Goal: Transaction & Acquisition: Purchase product/service

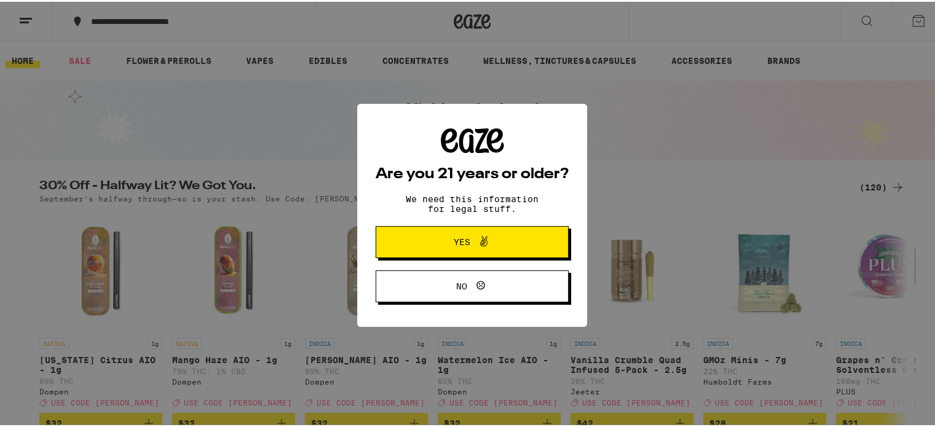
click at [479, 232] on button "Yes" at bounding box center [471, 240] width 193 height 32
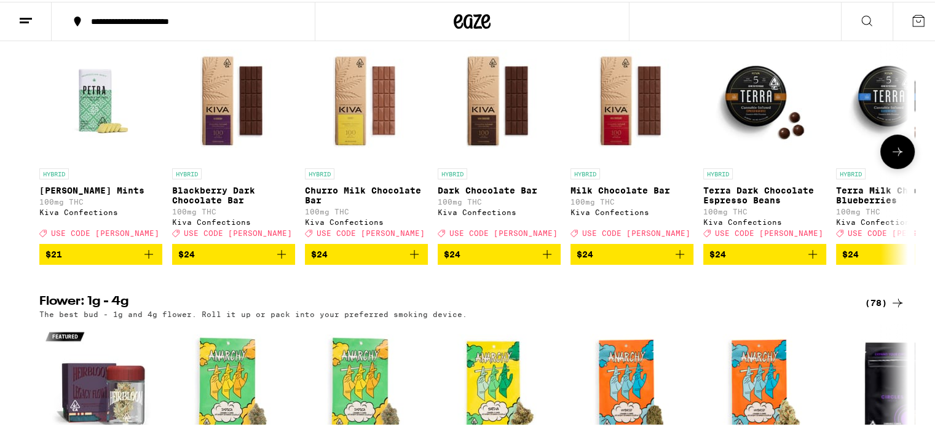
scroll to position [553, 0]
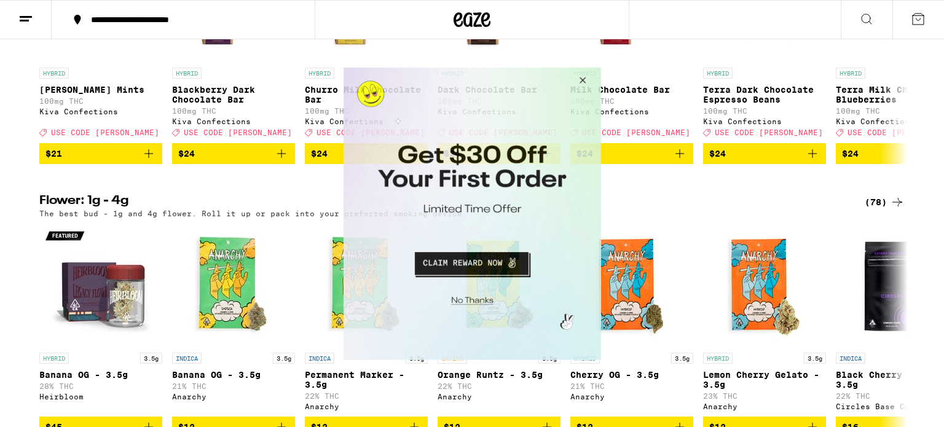
click at [578, 75] on button "Close Modal" at bounding box center [580, 81] width 33 height 29
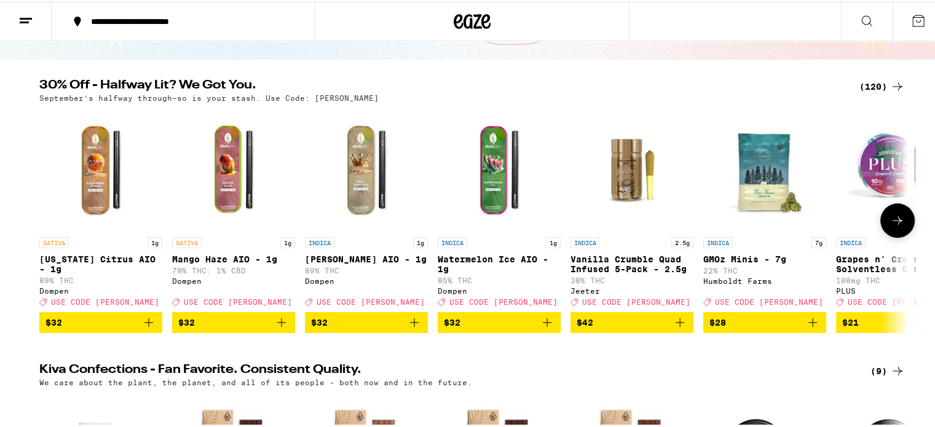
scroll to position [0, 0]
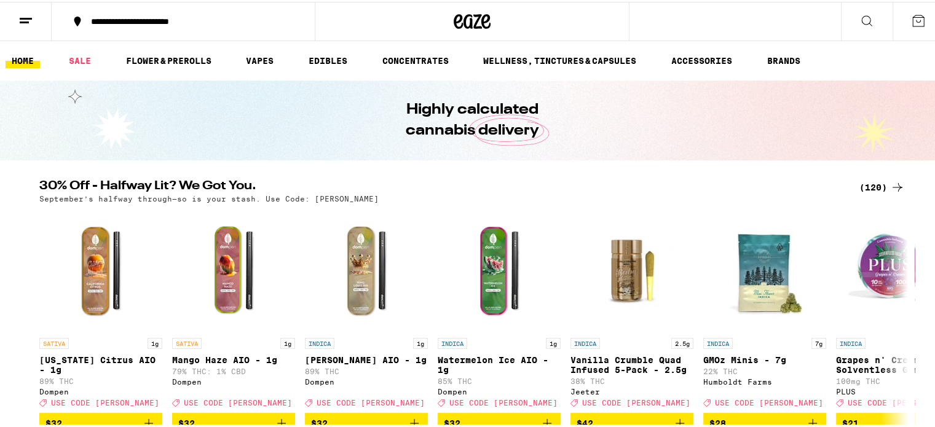
click at [236, 15] on div "**********" at bounding box center [189, 19] width 209 height 9
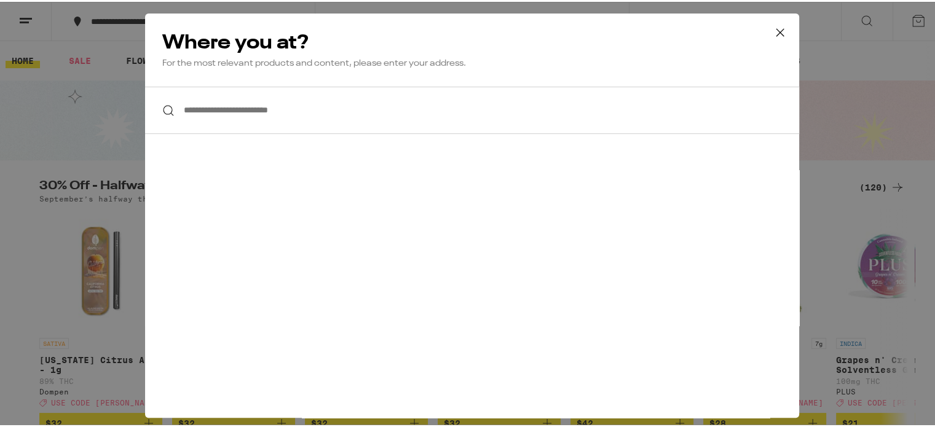
click at [777, 28] on icon at bounding box center [780, 31] width 18 height 18
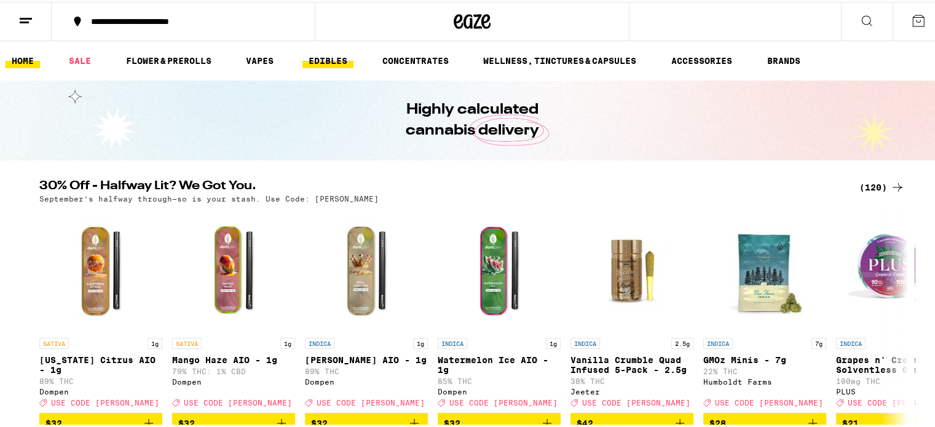
click at [320, 58] on link "EDIBLES" at bounding box center [327, 59] width 51 height 15
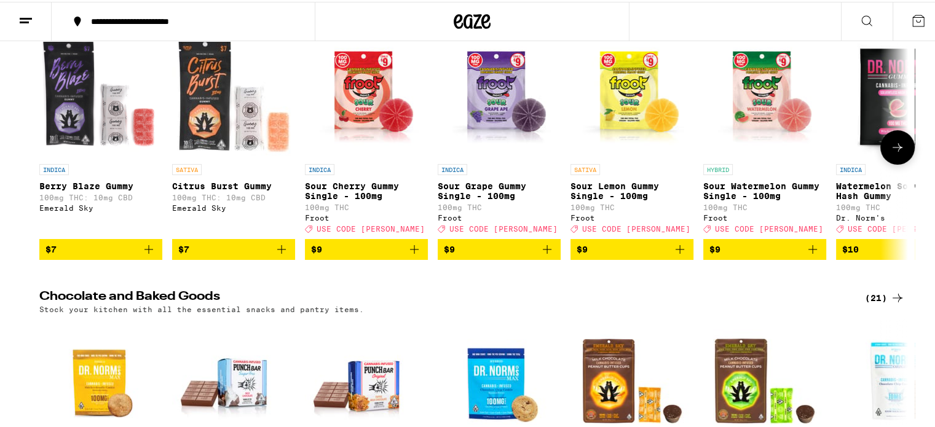
scroll to position [307, 0]
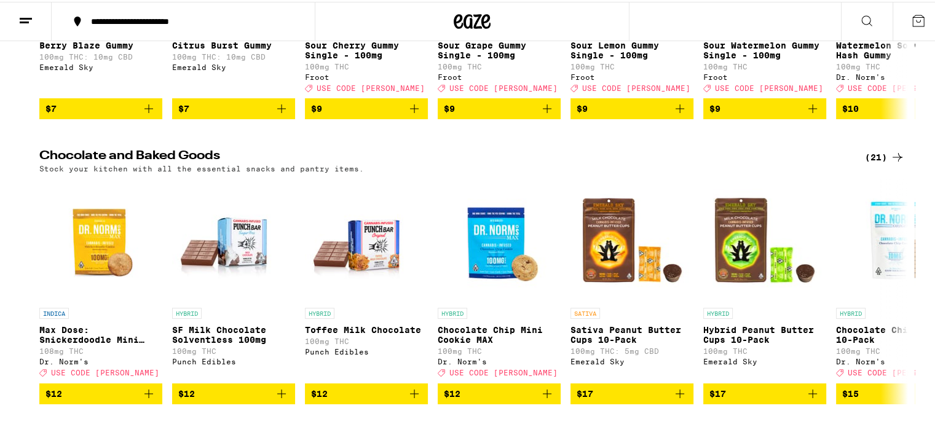
click at [19, 9] on button at bounding box center [26, 20] width 52 height 39
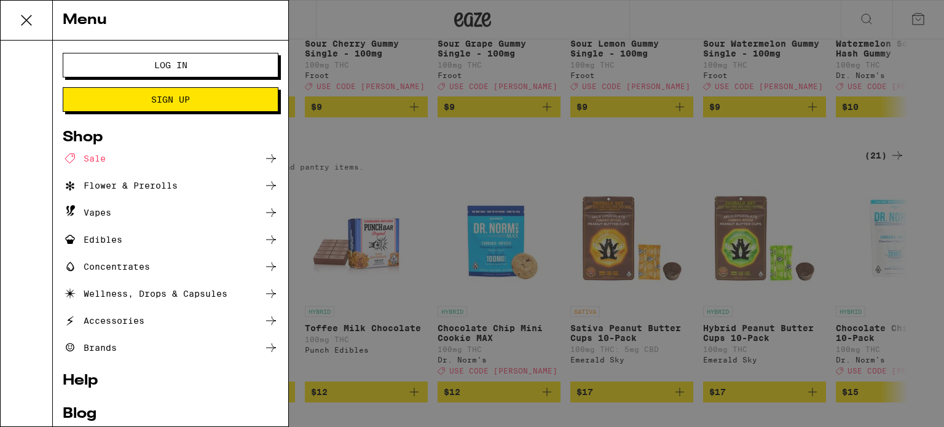
click at [264, 235] on icon at bounding box center [271, 239] width 15 height 15
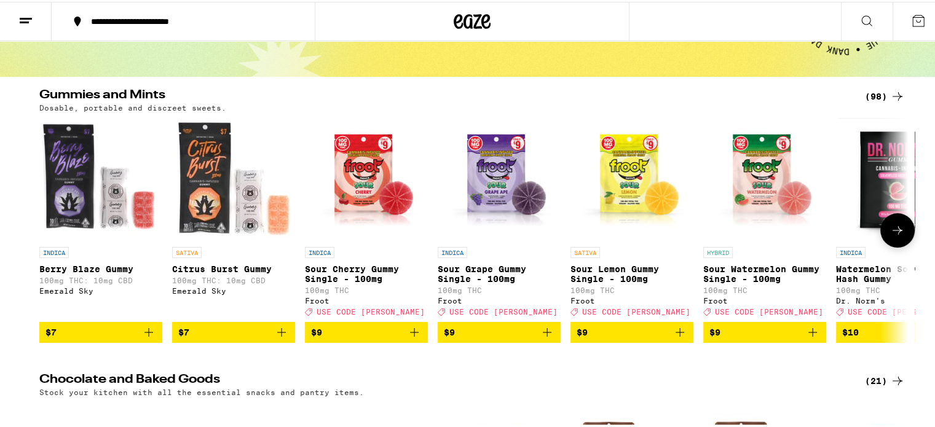
scroll to position [0, 0]
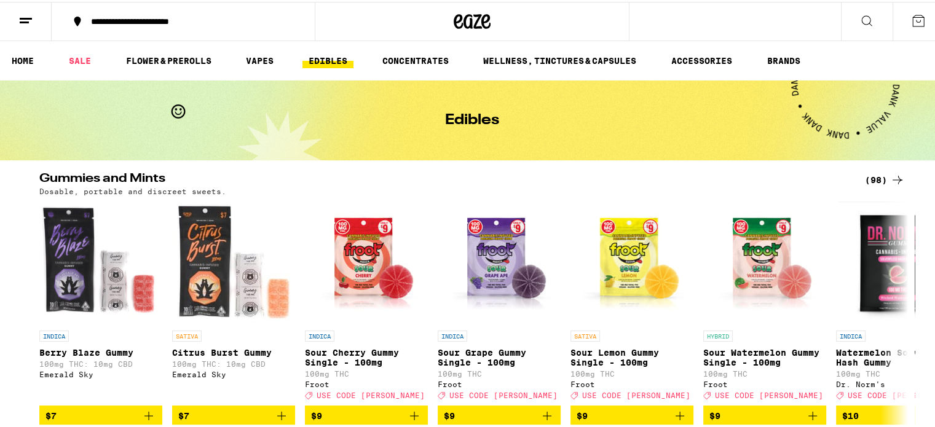
click at [224, 17] on div "**********" at bounding box center [189, 19] width 209 height 9
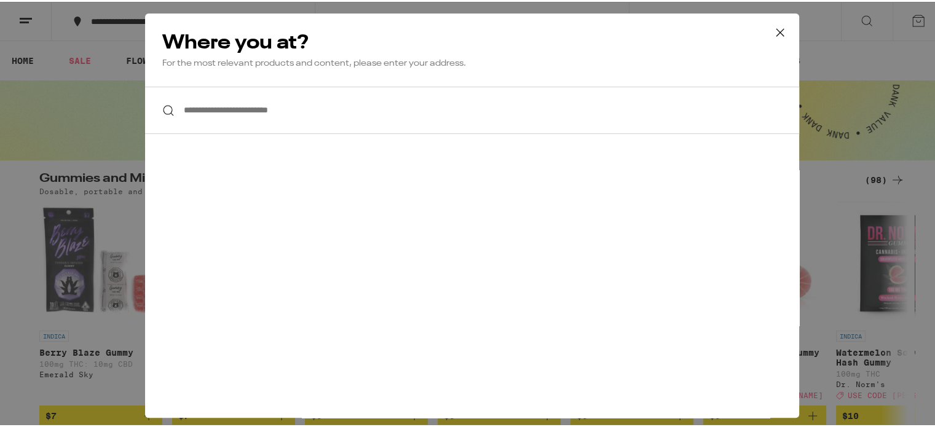
click at [241, 116] on input "**********" at bounding box center [472, 108] width 654 height 47
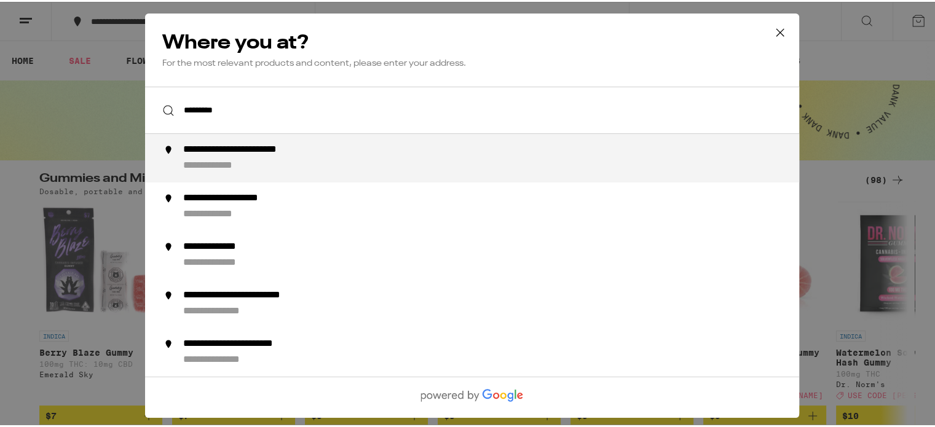
click at [206, 155] on div "**********" at bounding box center [262, 148] width 159 height 13
type input "**********"
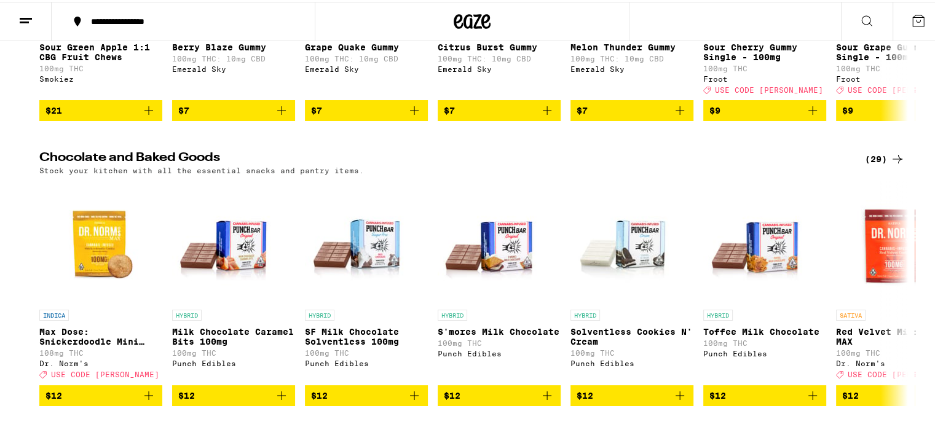
scroll to position [307, 0]
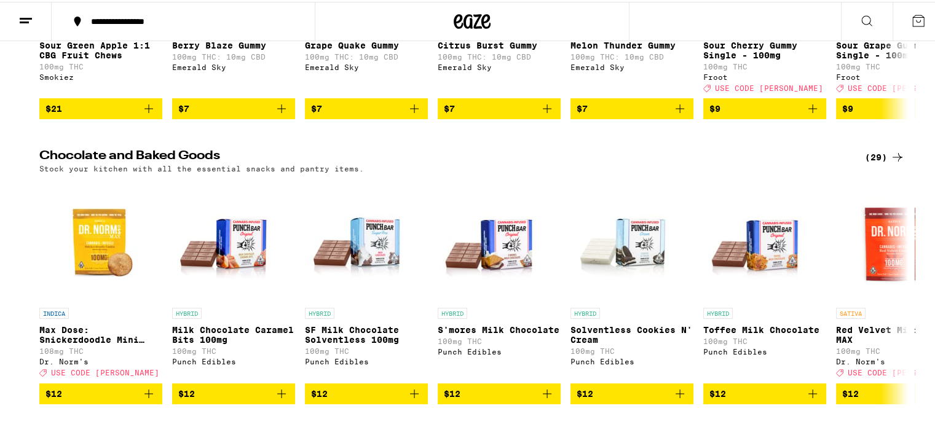
click at [873, 163] on div "(29)" at bounding box center [885, 155] width 40 height 15
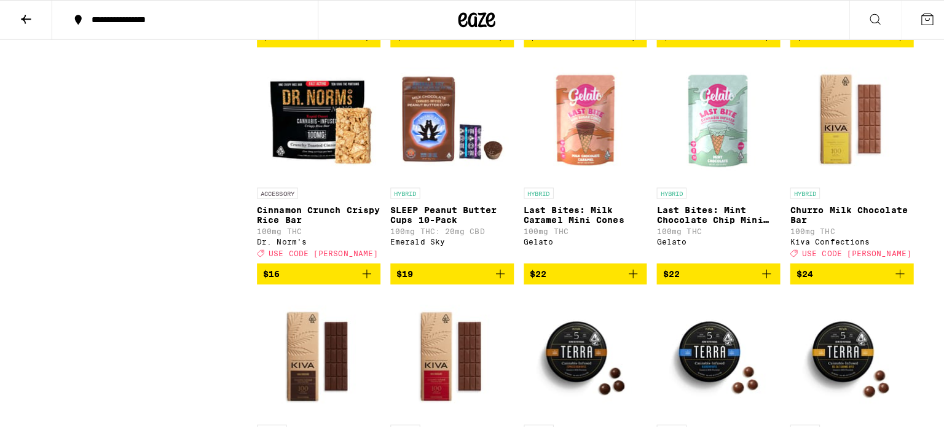
scroll to position [799, 0]
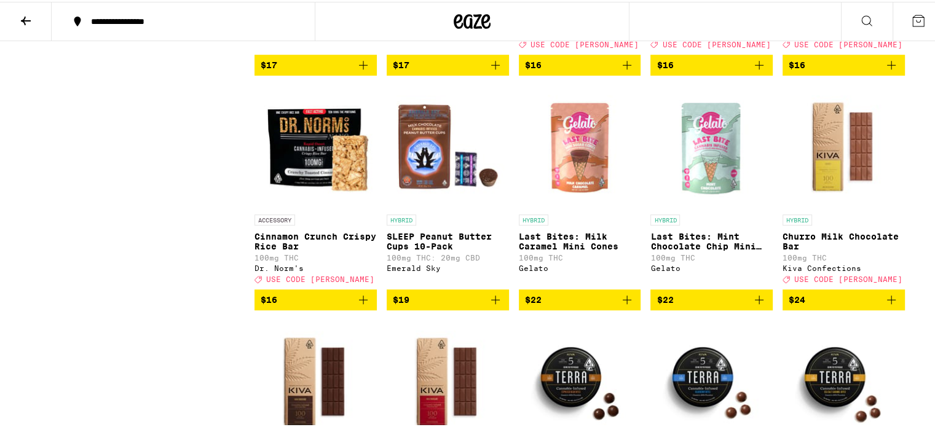
click at [701, 171] on img "Open page for Last Bites: Mint Chocolate Chip Mini Cones from Gelato" at bounding box center [711, 145] width 122 height 123
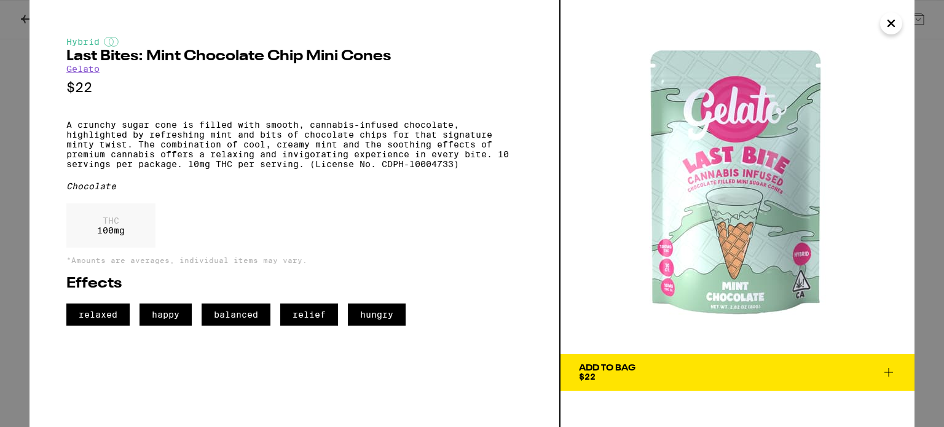
click at [612, 372] on div "Add To Bag" at bounding box center [607, 368] width 57 height 9
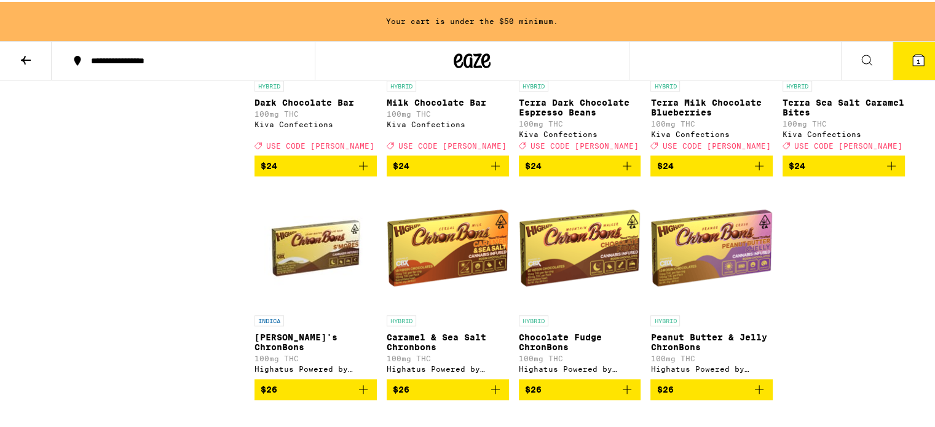
scroll to position [1268, 0]
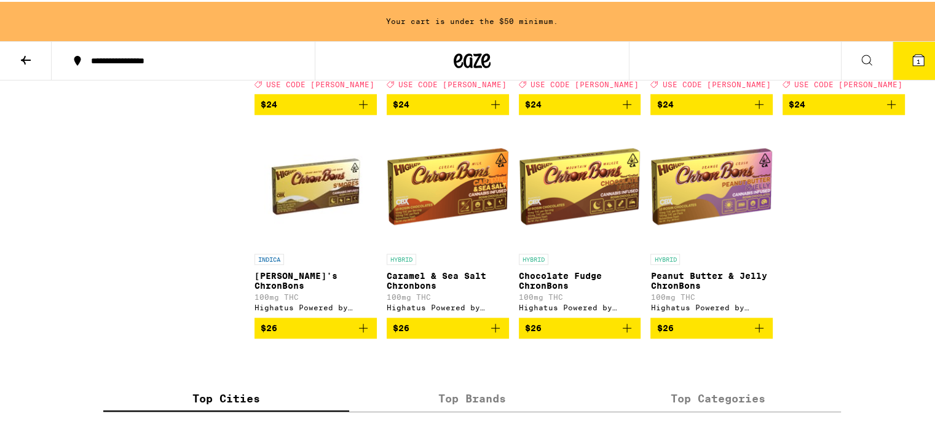
click at [696, 228] on img "Open page for Peanut Butter & Jelly ChronBons from Highatus Powered by Cannabio…" at bounding box center [711, 184] width 122 height 123
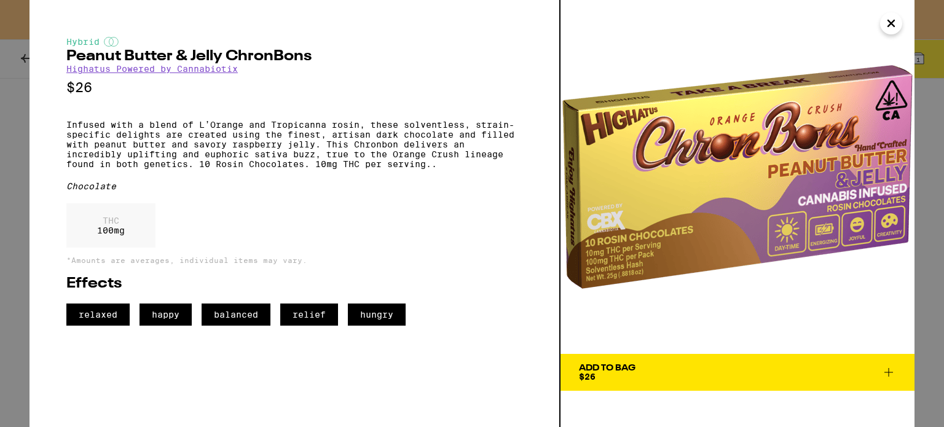
click at [647, 375] on span "Add To Bag $26" at bounding box center [737, 372] width 317 height 17
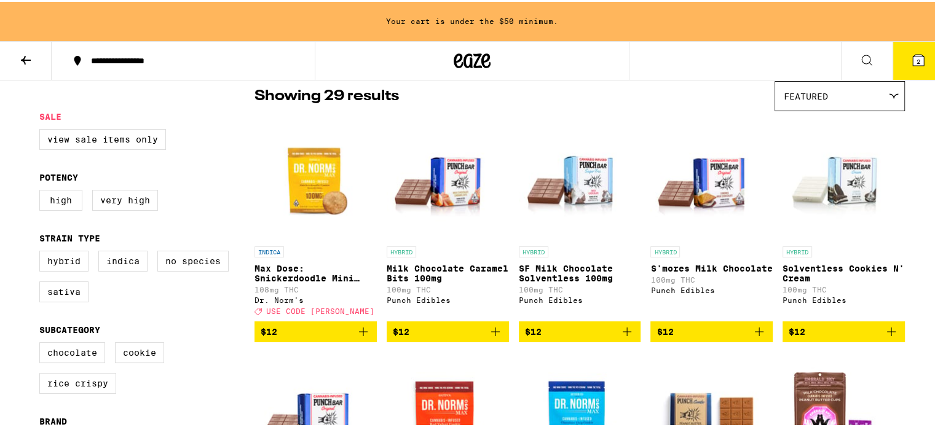
scroll to position [123, 0]
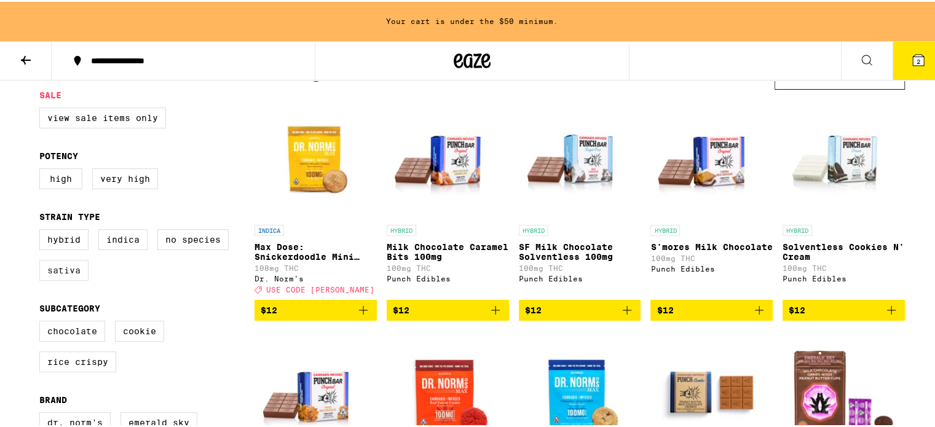
click at [49, 272] on label "Sativa" at bounding box center [63, 268] width 49 height 21
click at [42, 230] on input "Sativa" at bounding box center [42, 229] width 1 height 1
checkbox input "true"
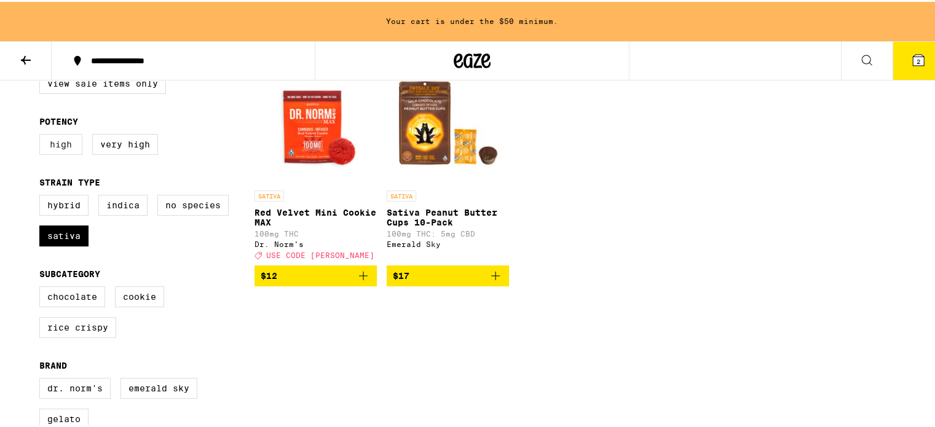
scroll to position [61, 0]
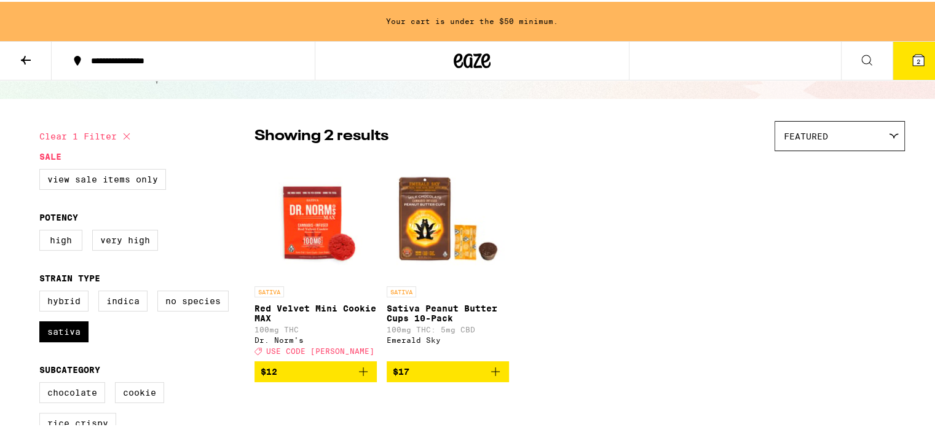
click at [18, 53] on icon at bounding box center [25, 58] width 15 height 15
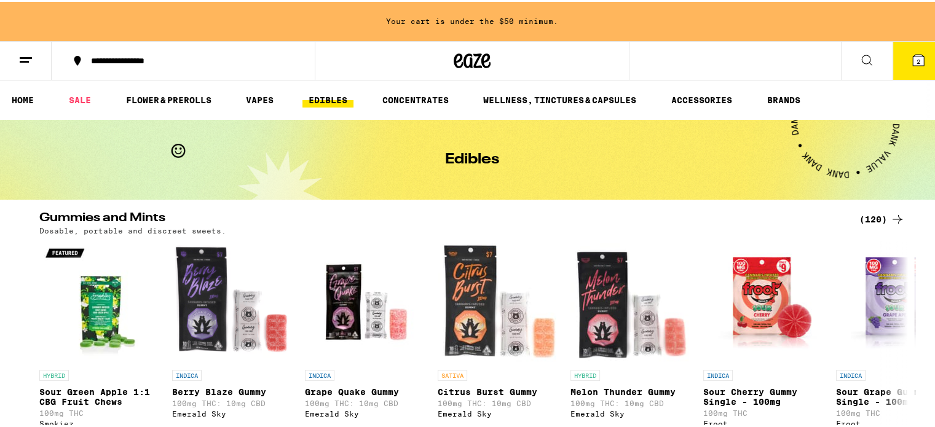
click at [873, 215] on div "(120)" at bounding box center [881, 217] width 45 height 15
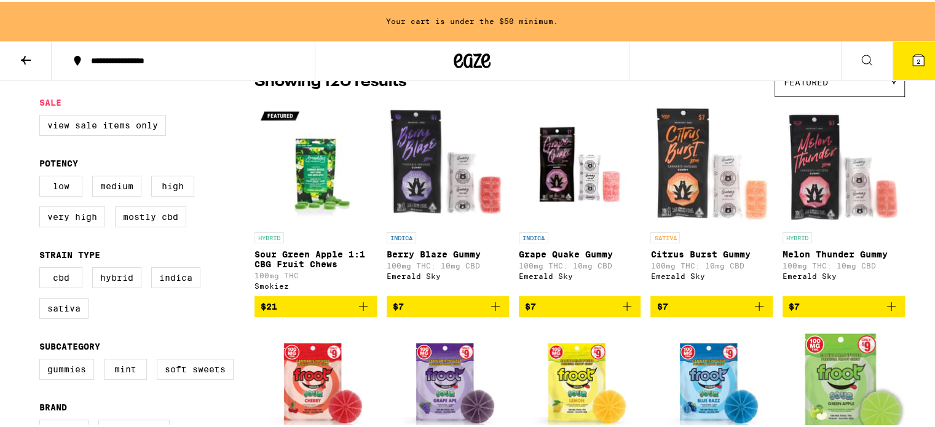
scroll to position [123, 0]
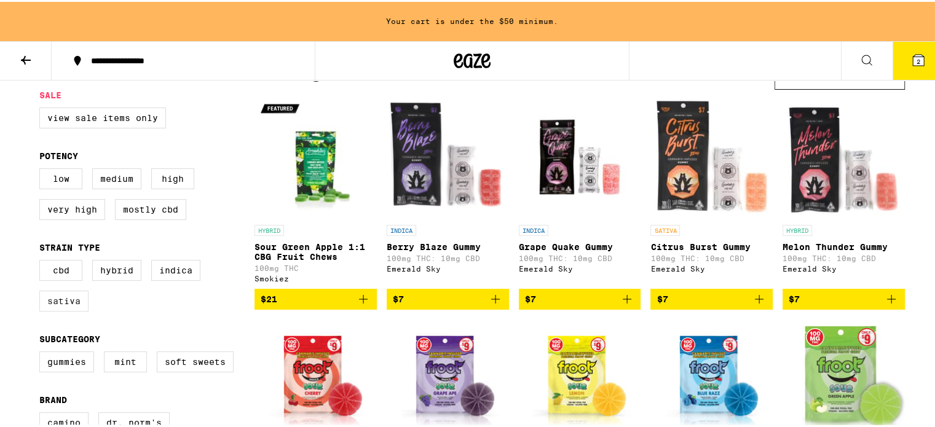
click at [56, 304] on label "Sativa" at bounding box center [63, 299] width 49 height 21
click at [42, 261] on input "Sativa" at bounding box center [42, 260] width 1 height 1
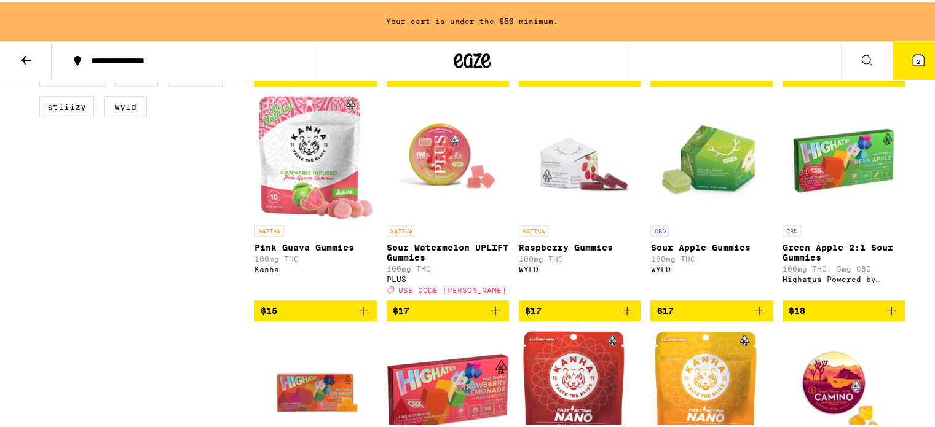
scroll to position [615, 0]
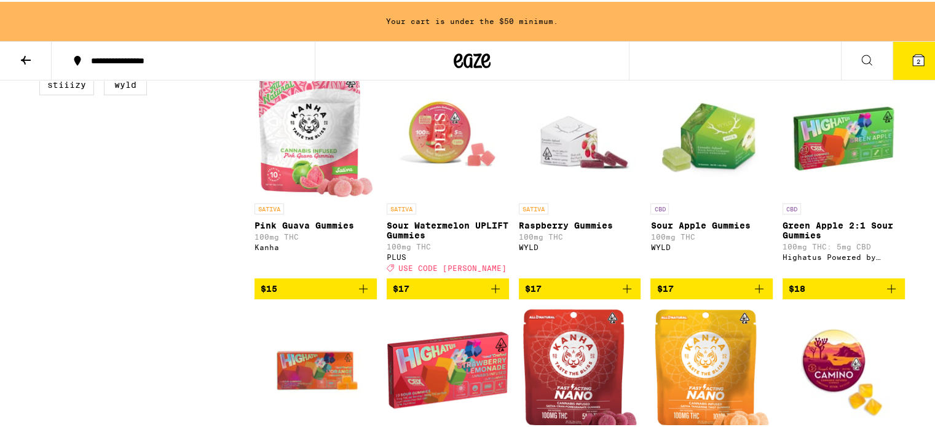
click at [422, 294] on span "$17" at bounding box center [448, 287] width 110 height 15
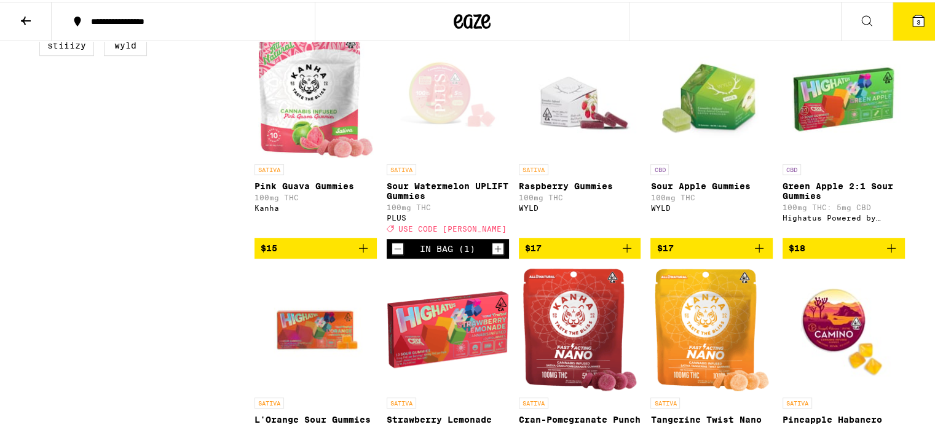
scroll to position [575, 0]
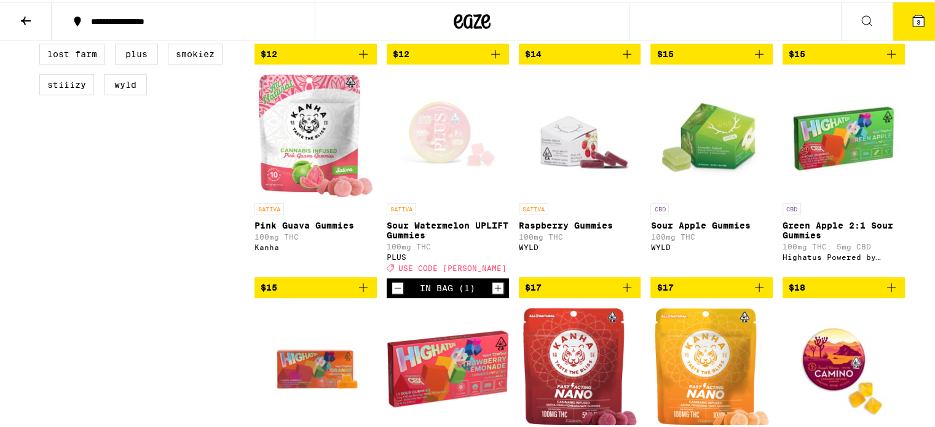
click at [532, 233] on div "SATIVA Raspberry Gummies 100mg THC WYLD" at bounding box center [580, 236] width 122 height 68
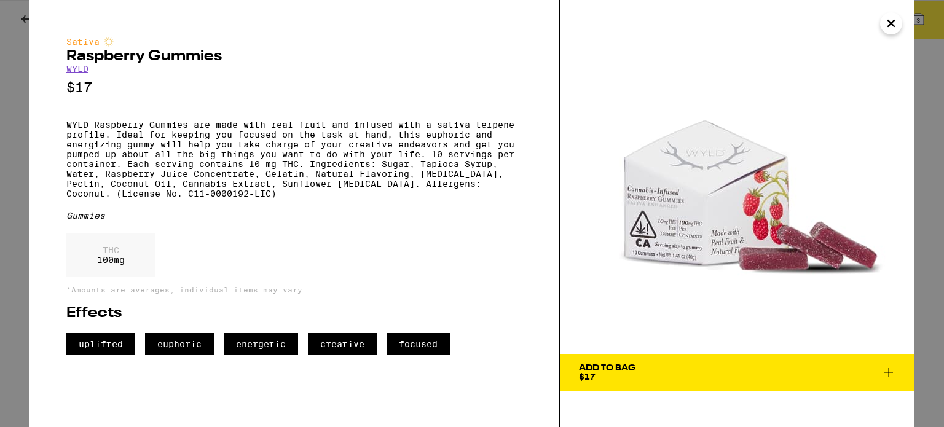
click at [611, 364] on div "Add To Bag" at bounding box center [607, 368] width 57 height 9
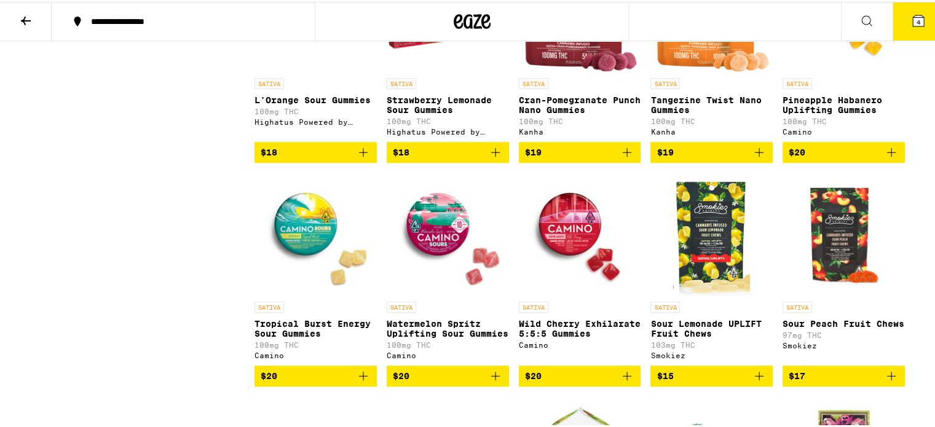
scroll to position [944, 0]
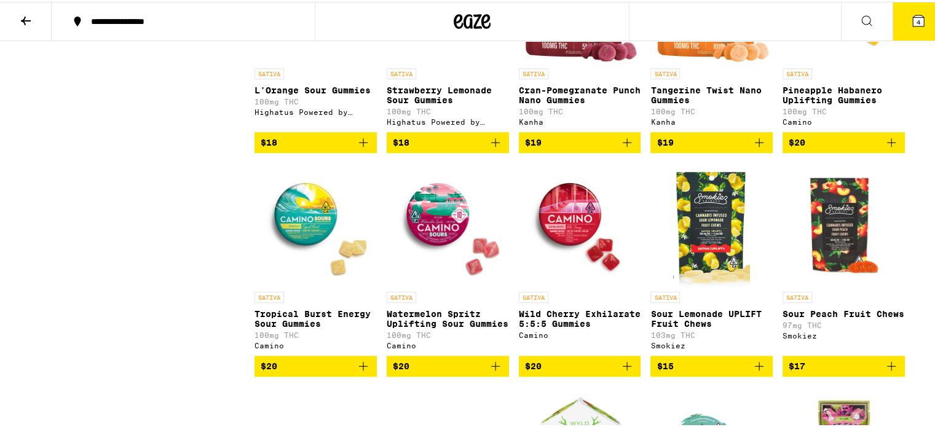
click at [427, 232] on img "Open page for Watermelon Spritz Uplifting Sour Gummies from Camino" at bounding box center [448, 222] width 122 height 123
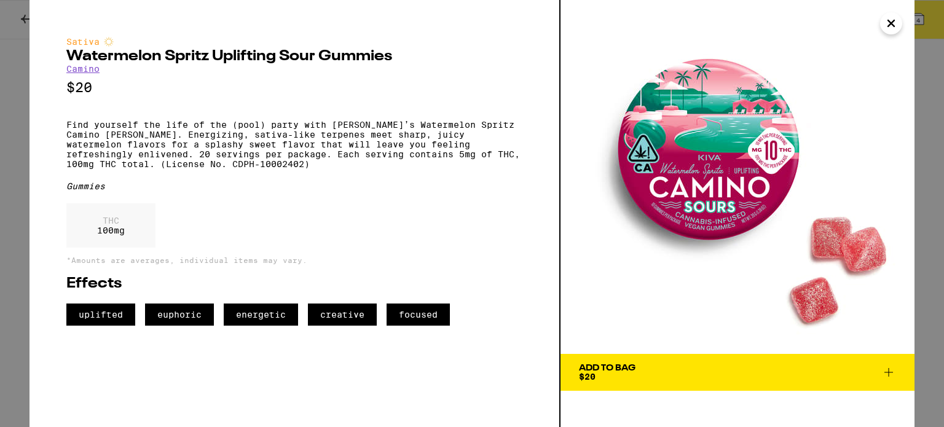
click at [734, 360] on button "Add To Bag $20" at bounding box center [737, 372] width 354 height 37
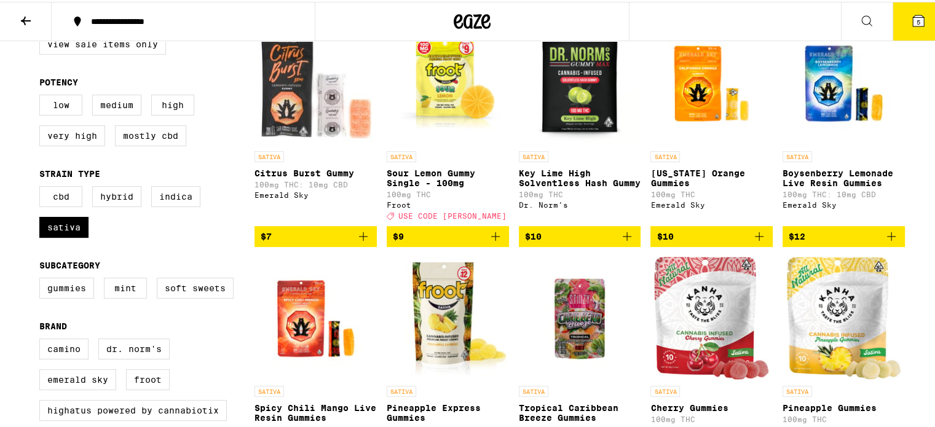
scroll to position [84, 0]
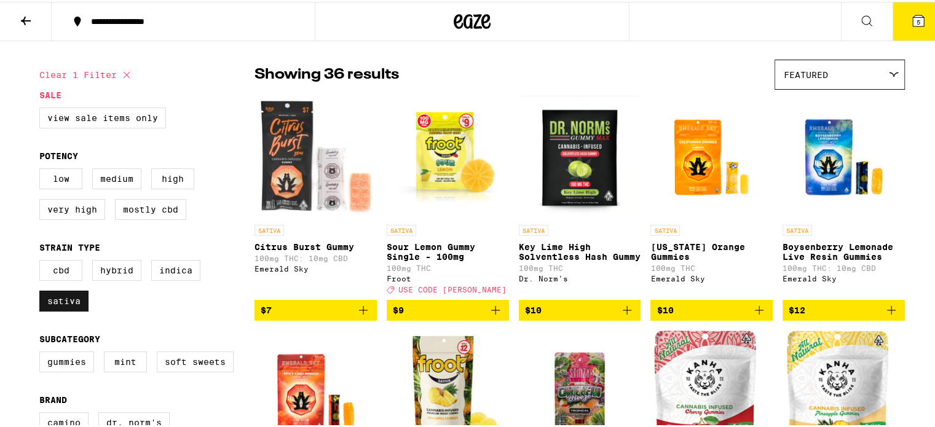
click at [53, 302] on label "Sativa" at bounding box center [63, 299] width 49 height 21
click at [42, 261] on input "Sativa" at bounding box center [42, 260] width 1 height 1
checkbox input "false"
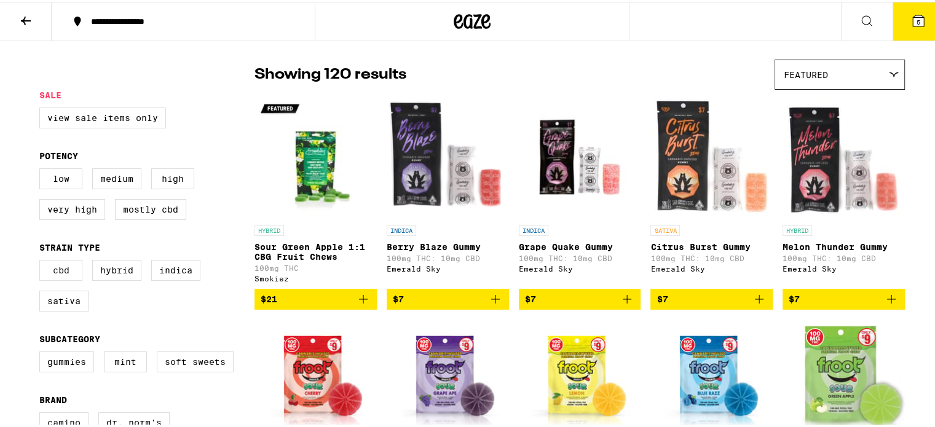
click at [52, 270] on label "CBD" at bounding box center [60, 268] width 43 height 21
click at [42, 261] on input "CBD" at bounding box center [42, 260] width 1 height 1
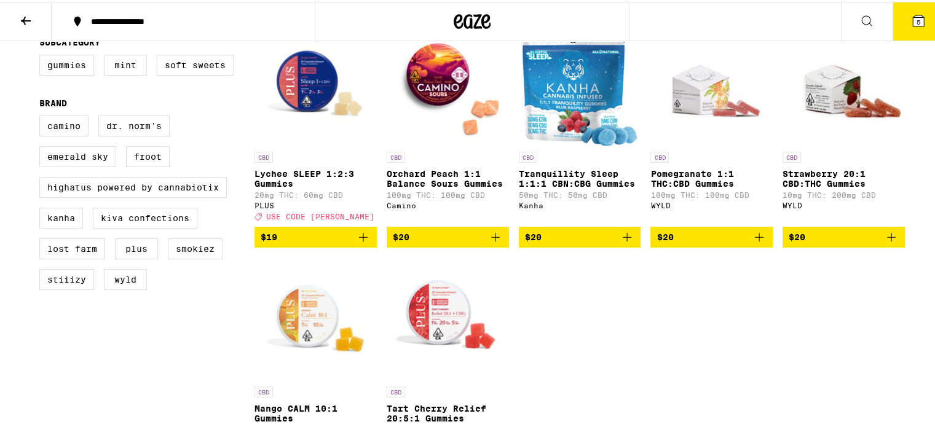
scroll to position [268, 0]
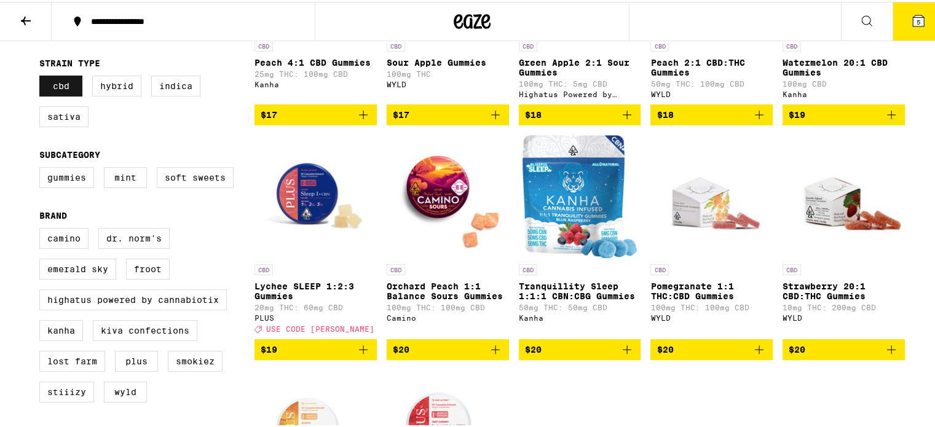
click at [54, 92] on label "CBD" at bounding box center [60, 84] width 43 height 21
click at [42, 76] on input "CBD" at bounding box center [42, 76] width 1 height 1
checkbox input "false"
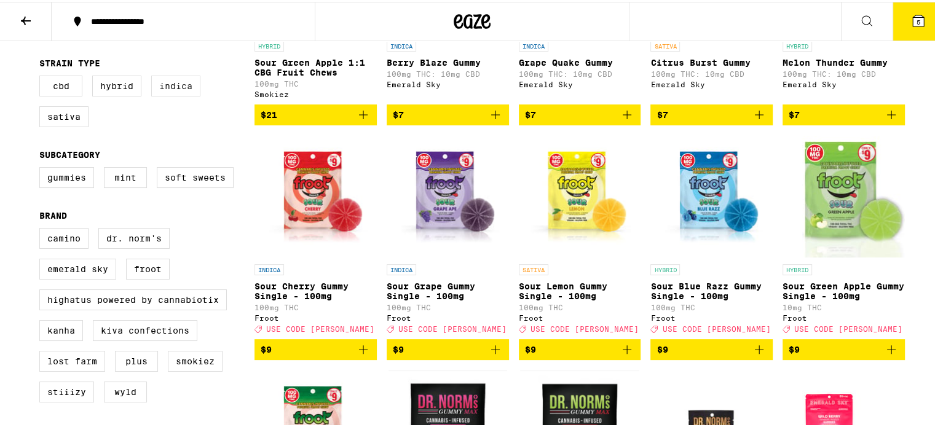
click at [175, 88] on label "Indica" at bounding box center [175, 84] width 49 height 21
click at [42, 76] on input "Indica" at bounding box center [42, 76] width 1 height 1
checkbox input "true"
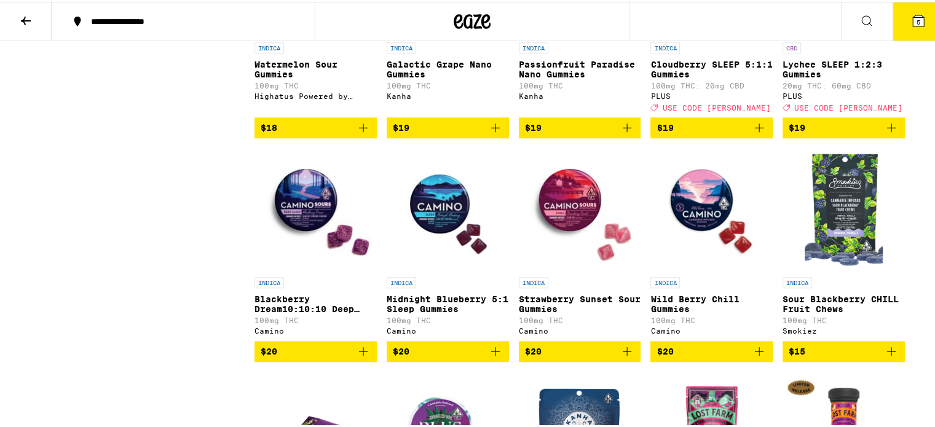
scroll to position [1190, 0]
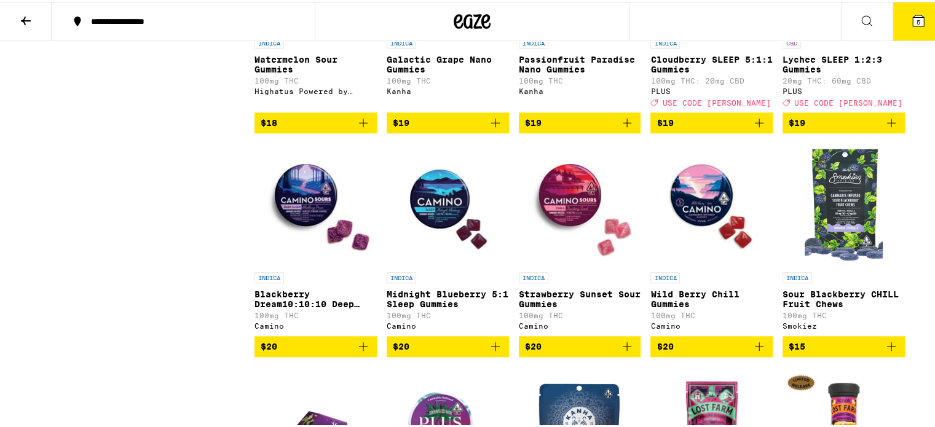
click at [442, 226] on img "Open page for Midnight Blueberry 5:1 Sleep Gummies from Camino" at bounding box center [448, 202] width 122 height 123
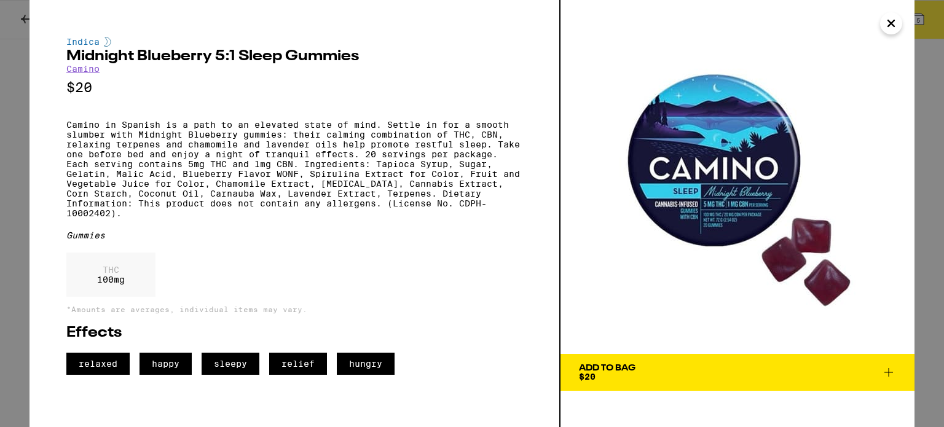
click at [608, 364] on div "Add To Bag" at bounding box center [607, 368] width 57 height 9
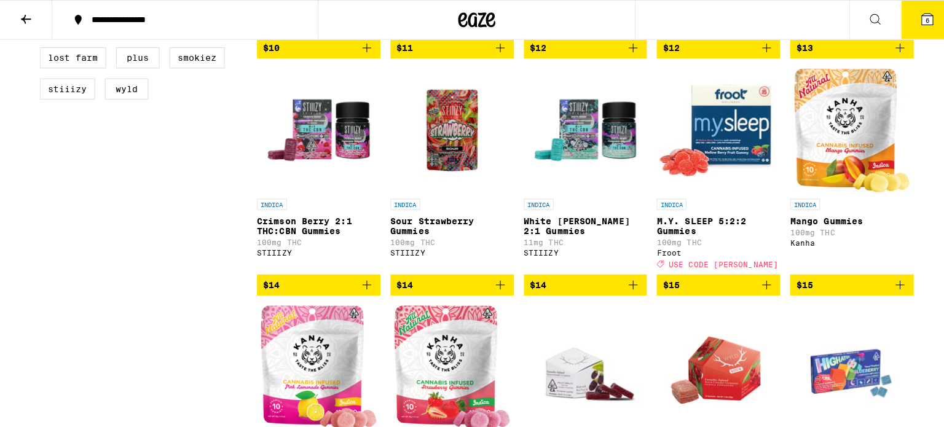
scroll to position [452, 0]
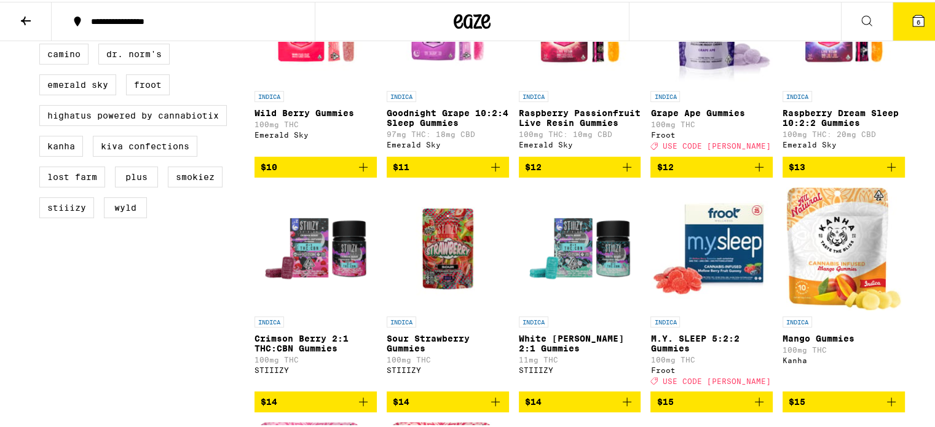
click at [916, 19] on icon at bounding box center [918, 19] width 15 height 15
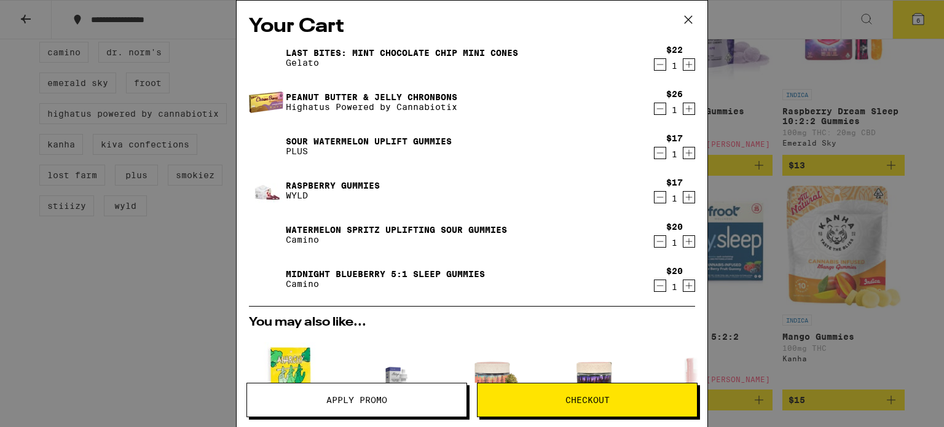
click at [683, 197] on icon "Increment" at bounding box center [688, 197] width 11 height 15
click at [683, 240] on icon "Increment" at bounding box center [688, 241] width 11 height 15
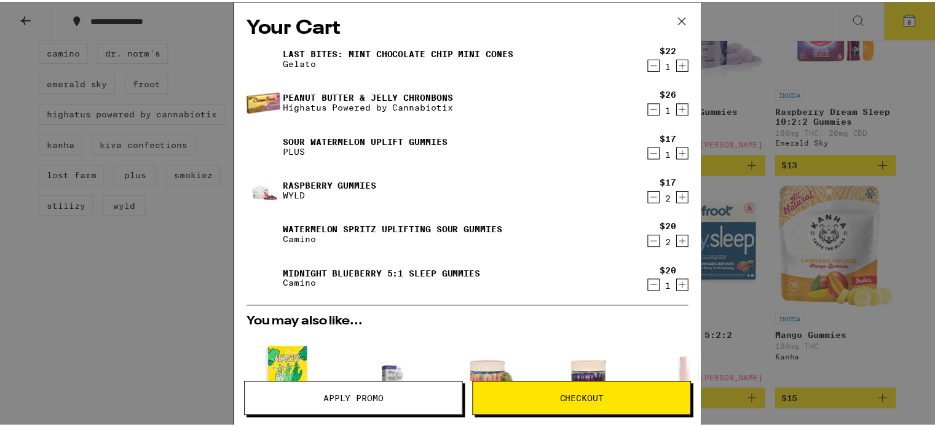
scroll to position [123, 0]
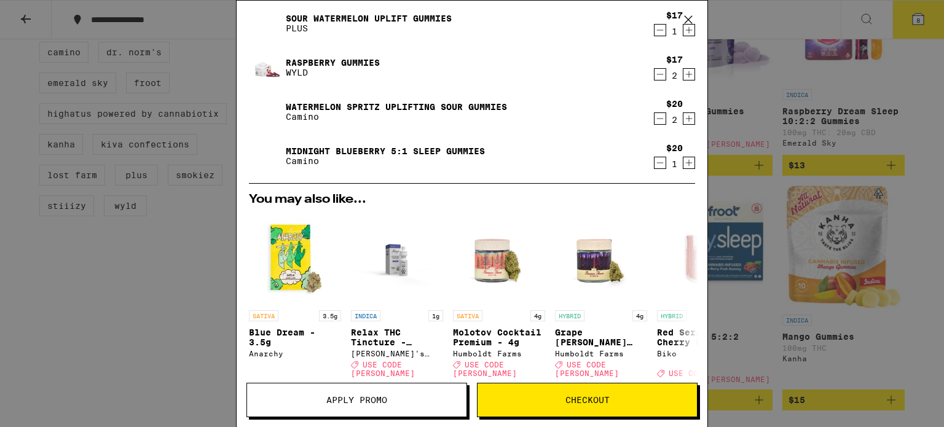
drag, startPoint x: 171, startPoint y: 302, endPoint x: 167, endPoint y: 297, distance: 6.5
click at [171, 302] on div "Your Cart Last Bites: Mint Chocolate Chip Mini Cones Gelato $22 1 Peanut Butter…" at bounding box center [472, 213] width 944 height 427
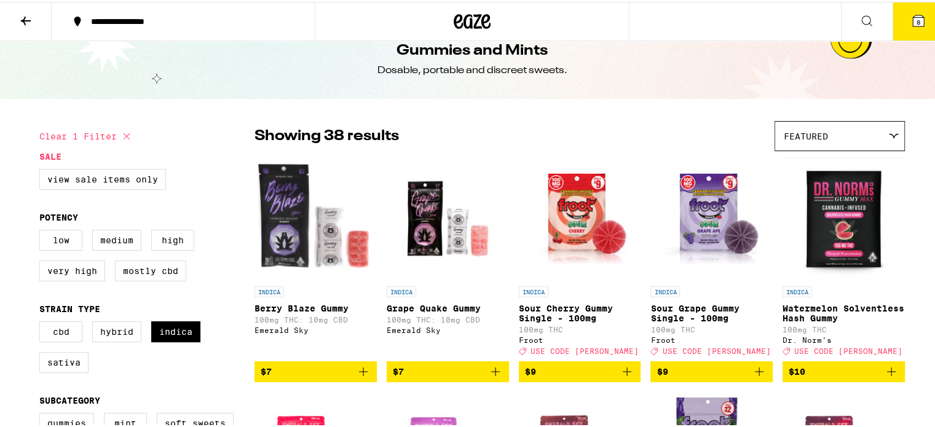
scroll to position [84, 0]
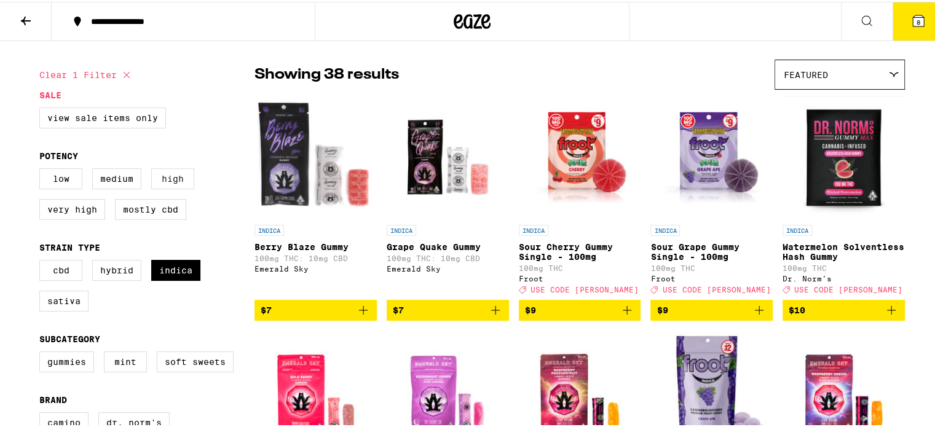
click at [162, 179] on label "High" at bounding box center [172, 177] width 43 height 21
click at [42, 169] on input "High" at bounding box center [42, 168] width 1 height 1
checkbox input "true"
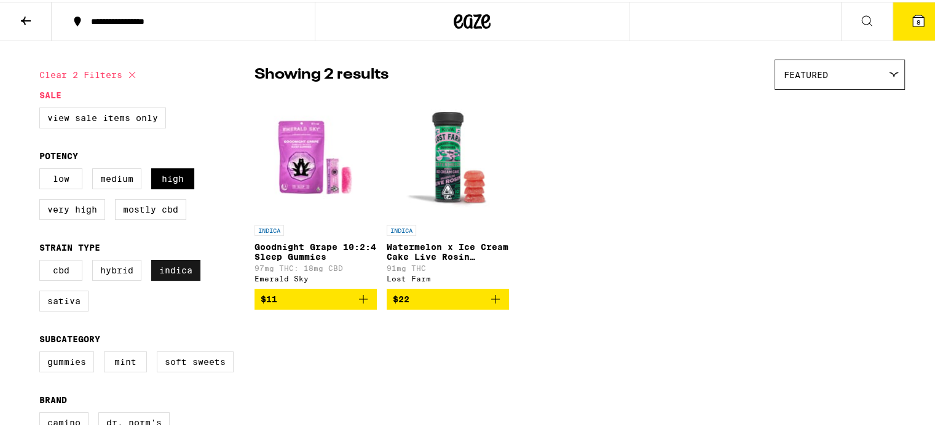
click at [151, 267] on label "Indica" at bounding box center [175, 268] width 49 height 21
click at [42, 261] on input "Indica" at bounding box center [42, 260] width 1 height 1
checkbox input "false"
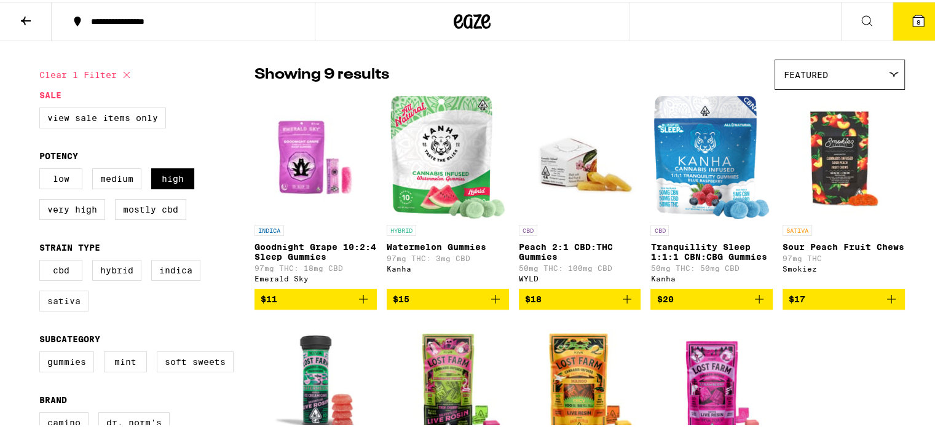
click at [61, 300] on label "Sativa" at bounding box center [63, 299] width 49 height 21
click at [42, 261] on input "Sativa" at bounding box center [42, 260] width 1 height 1
checkbox input "true"
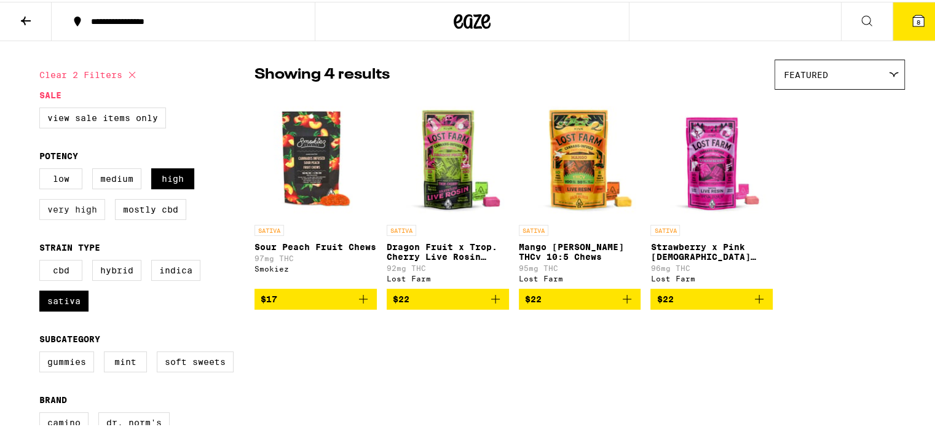
click at [85, 213] on label "Very High" at bounding box center [72, 207] width 66 height 21
click at [42, 169] on input "Very High" at bounding box center [42, 168] width 1 height 1
checkbox input "true"
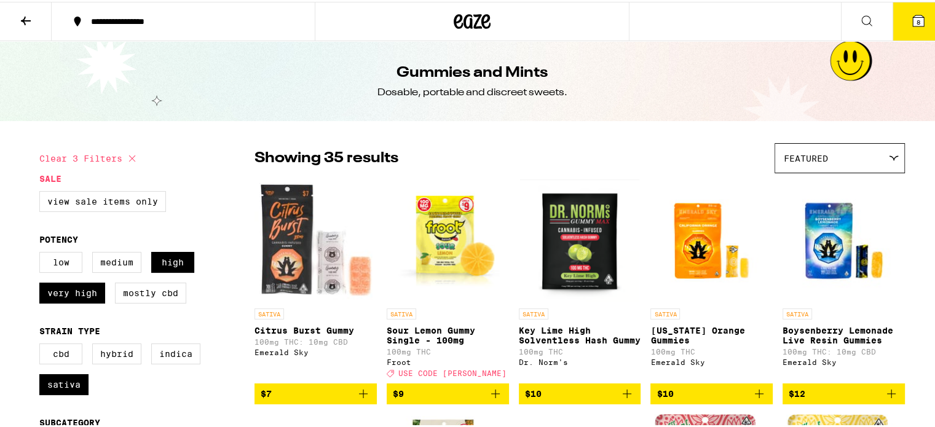
click at [913, 15] on icon at bounding box center [918, 19] width 11 height 11
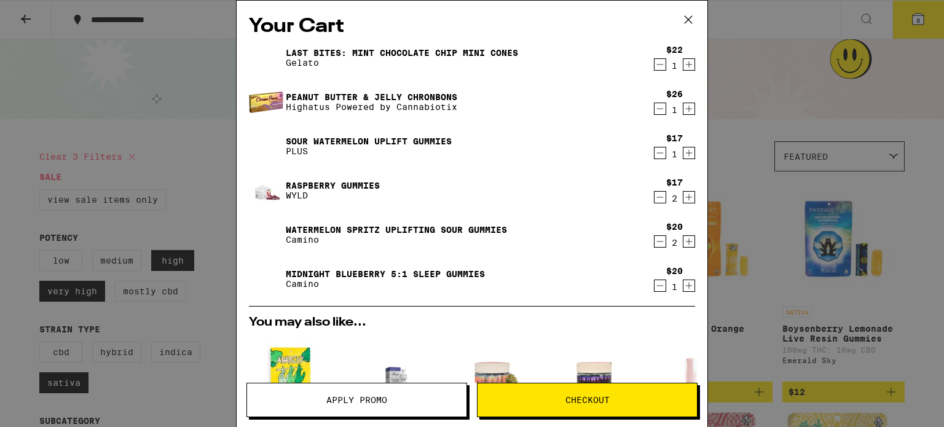
click at [779, 269] on div "Your Cart Last Bites: Mint Chocolate Chip Mini Cones Gelato $22 1 Peanut Butter…" at bounding box center [472, 213] width 944 height 427
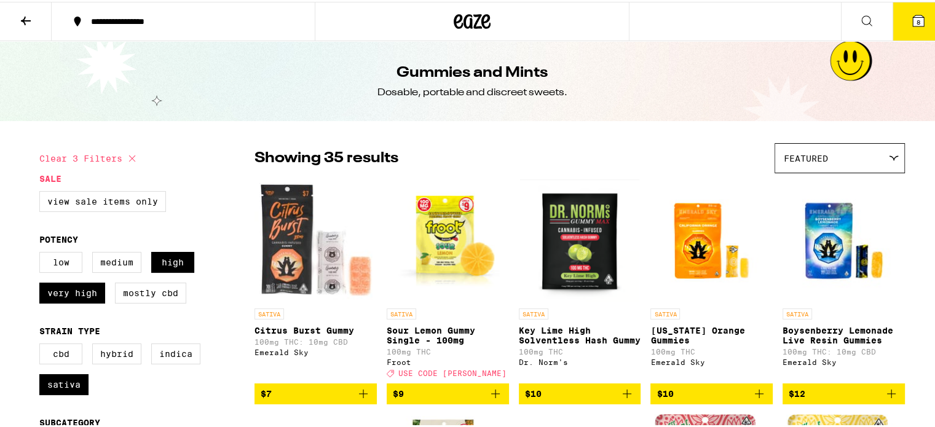
click at [917, 14] on button "8" at bounding box center [918, 20] width 52 height 38
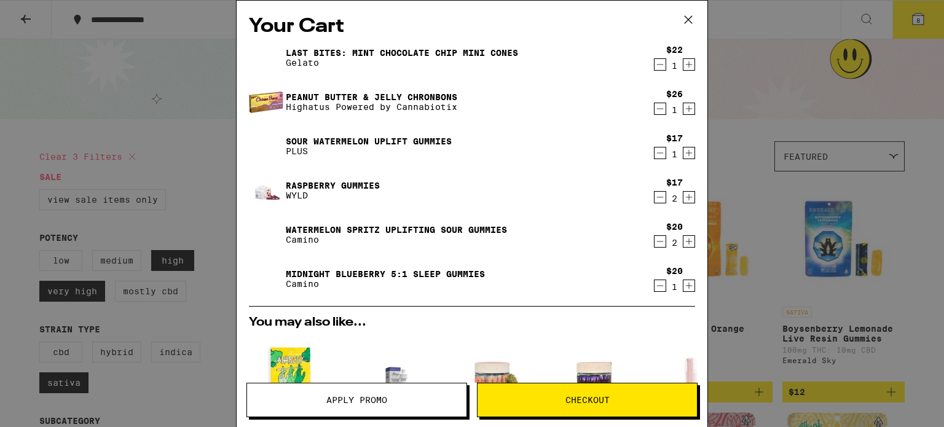
click at [333, 406] on button "Apply Promo" at bounding box center [356, 400] width 221 height 34
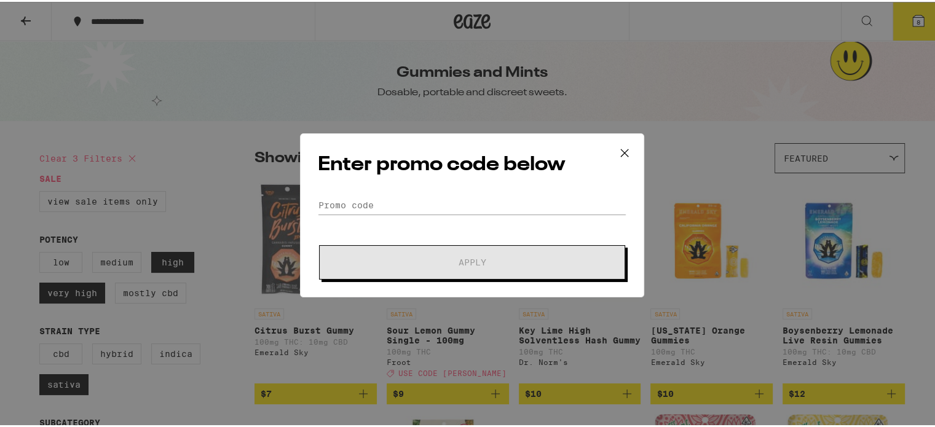
click at [431, 229] on form "Promo Code Apply" at bounding box center [472, 236] width 309 height 84
click at [446, 198] on input "Promo Code" at bounding box center [472, 203] width 309 height 18
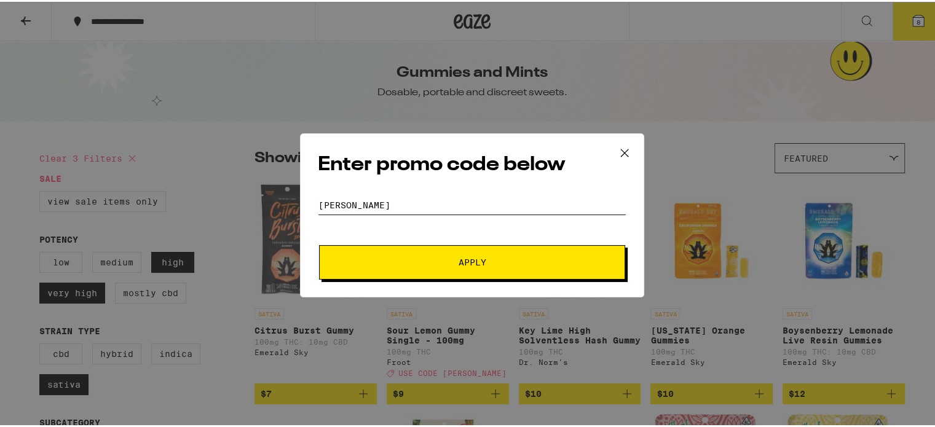
type input "[PERSON_NAME]"
click at [482, 257] on span "Apply" at bounding box center [471, 260] width 221 height 9
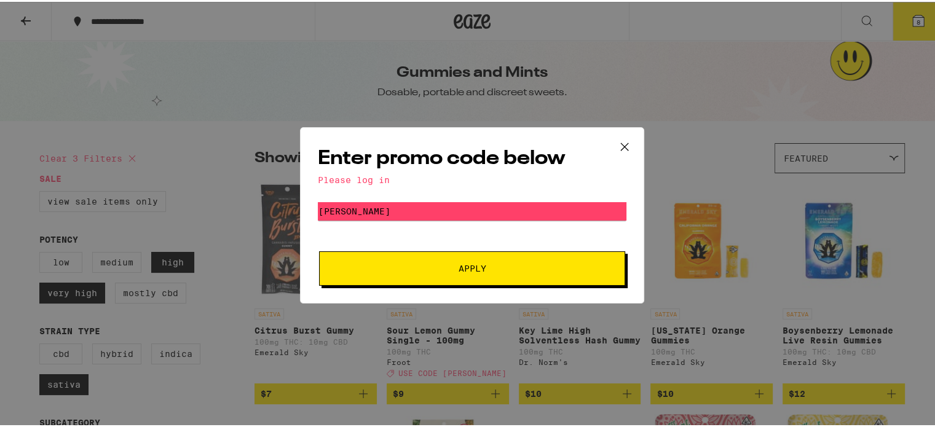
click at [474, 271] on span "Apply" at bounding box center [472, 266] width 28 height 9
click at [623, 143] on icon at bounding box center [624, 145] width 18 height 18
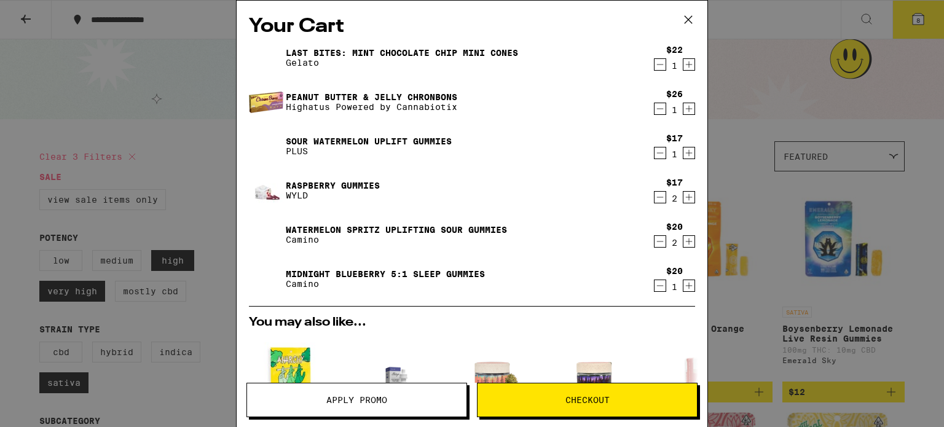
click at [744, 71] on div "Your Cart Last Bites: Mint Chocolate Chip Mini Cones Gelato $22 1 Peanut Butter…" at bounding box center [472, 213] width 944 height 427
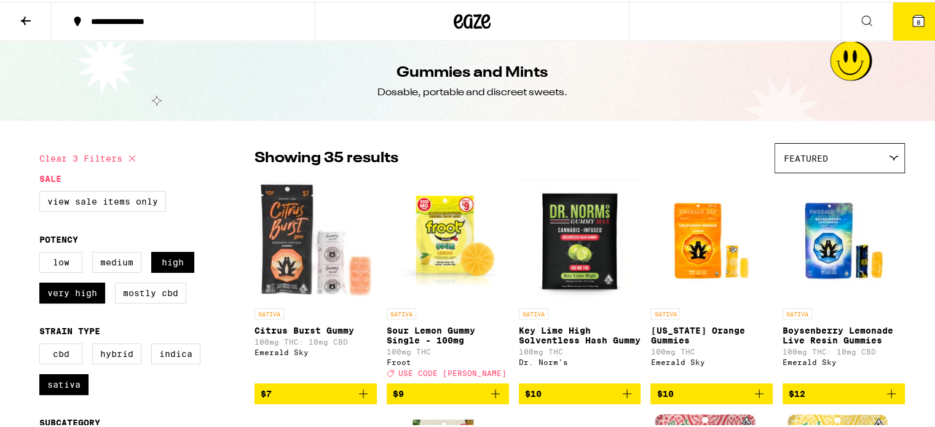
click at [913, 17] on icon at bounding box center [918, 19] width 11 height 11
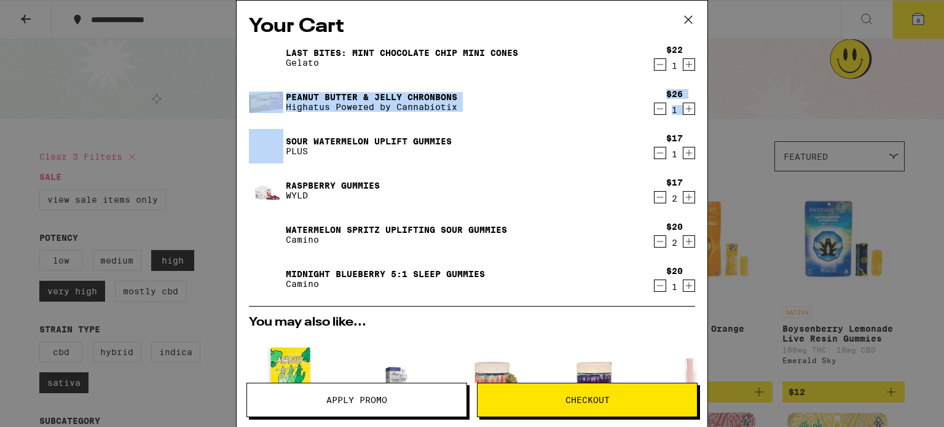
click at [798, 79] on div "Your Cart Last Bites: Mint Chocolate Chip Mini Cones Gelato $22 1 Peanut Butter…" at bounding box center [472, 213] width 944 height 427
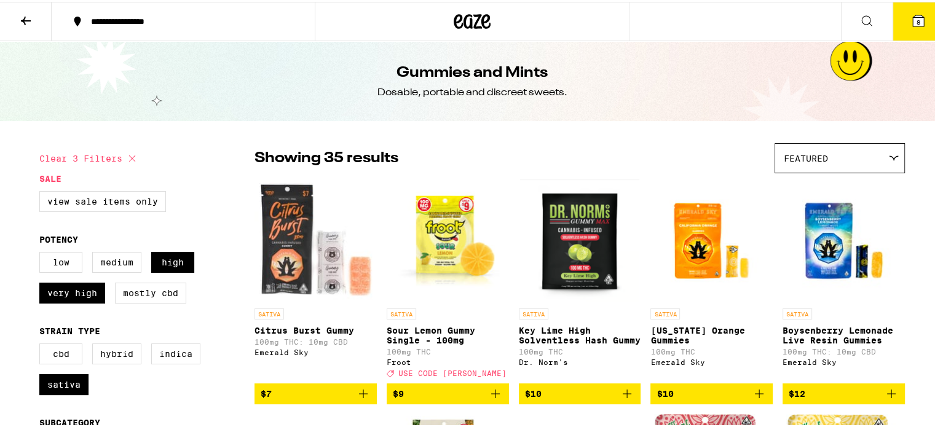
click at [23, 12] on icon at bounding box center [25, 19] width 15 height 15
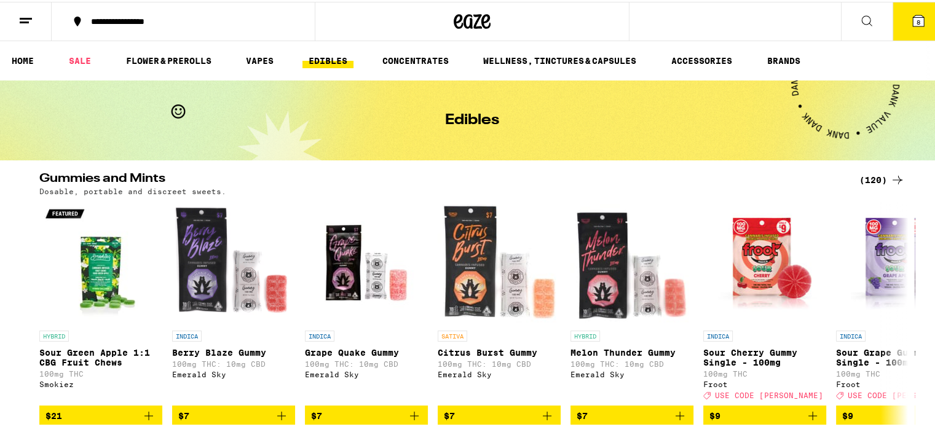
click at [25, 14] on icon at bounding box center [25, 19] width 15 height 15
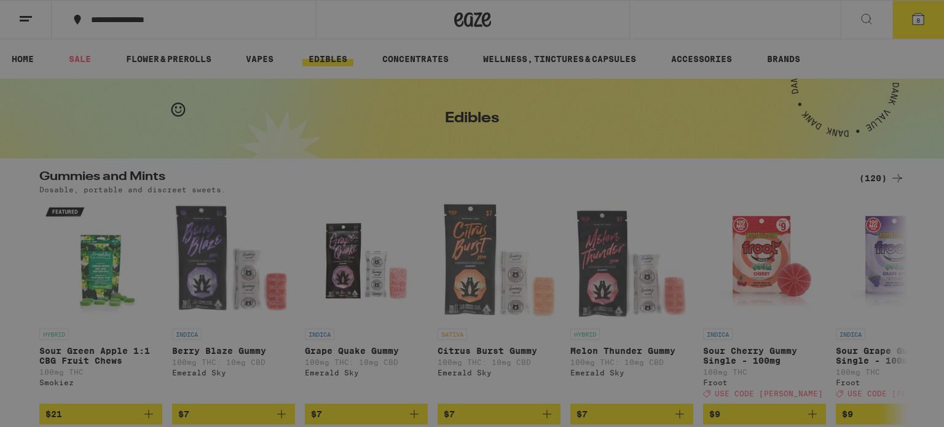
click at [173, 61] on span "Log In" at bounding box center [170, 65] width 33 height 9
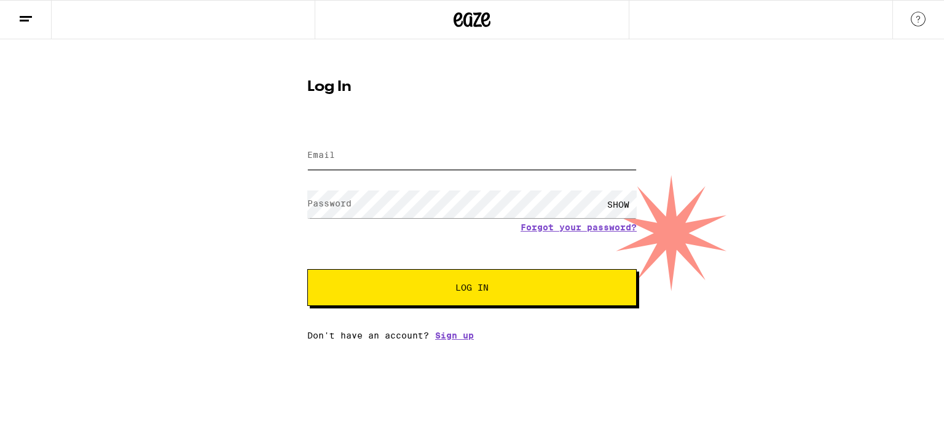
click at [411, 149] on input "Email" at bounding box center [471, 156] width 329 height 28
type input "[EMAIL_ADDRESS][DOMAIN_NAME]"
click at [613, 207] on div "SHOW" at bounding box center [618, 205] width 37 height 28
click at [423, 292] on span "Log In" at bounding box center [472, 287] width 230 height 9
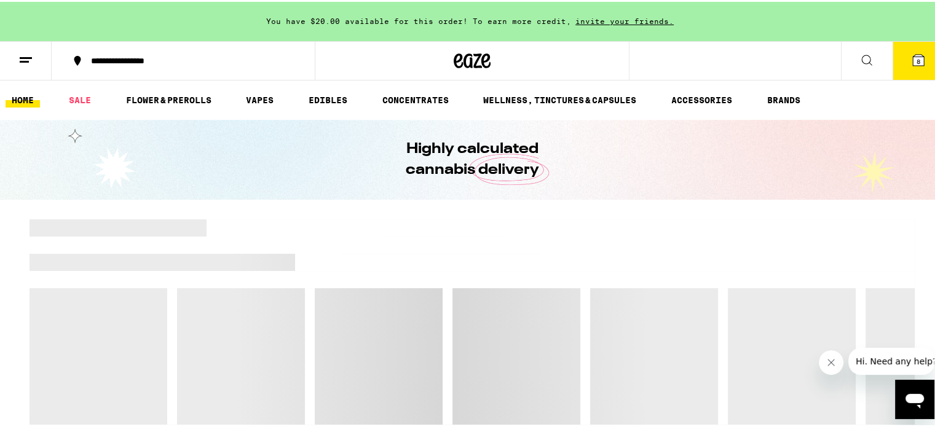
click at [911, 57] on icon at bounding box center [918, 58] width 15 height 15
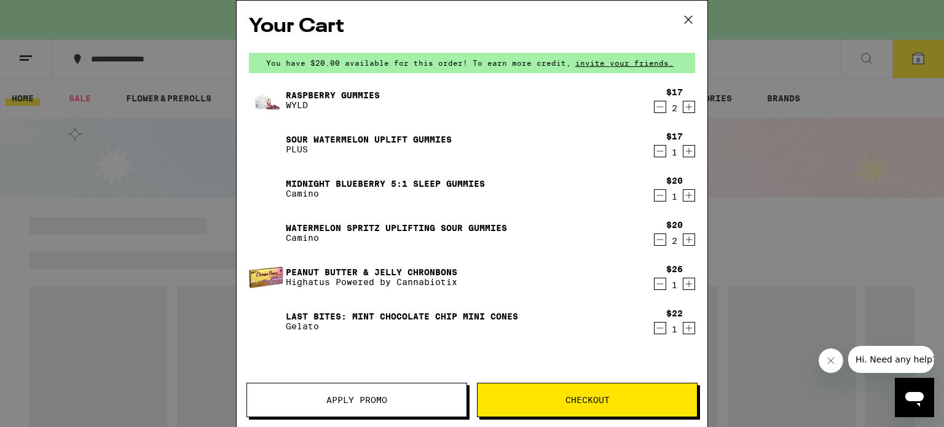
click at [386, 406] on button "Apply Promo" at bounding box center [356, 400] width 221 height 34
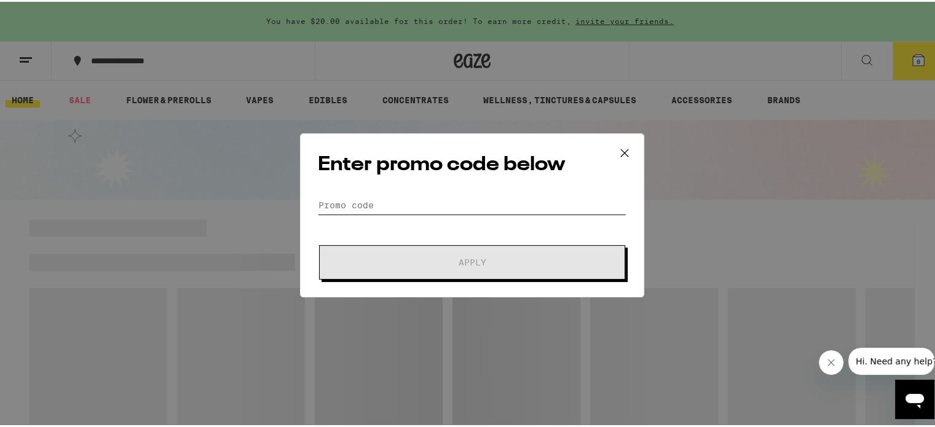
click at [434, 203] on input "Promo Code" at bounding box center [472, 203] width 309 height 18
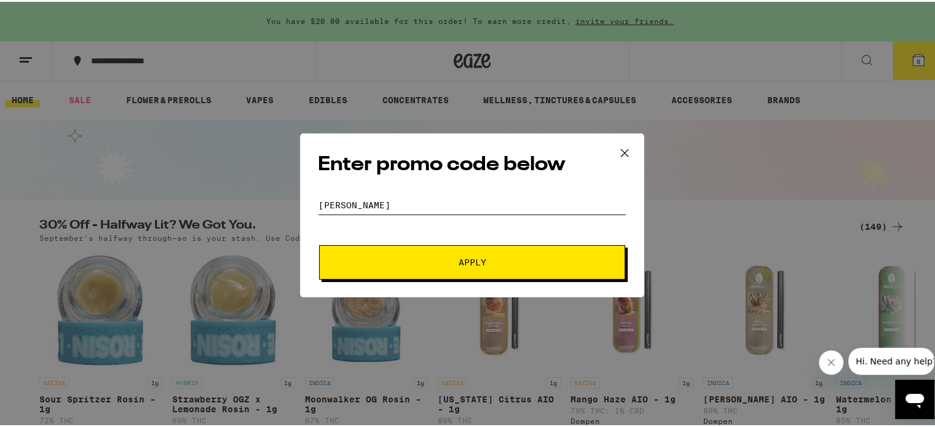
type input "[PERSON_NAME]"
click at [428, 252] on button "Apply" at bounding box center [472, 260] width 306 height 34
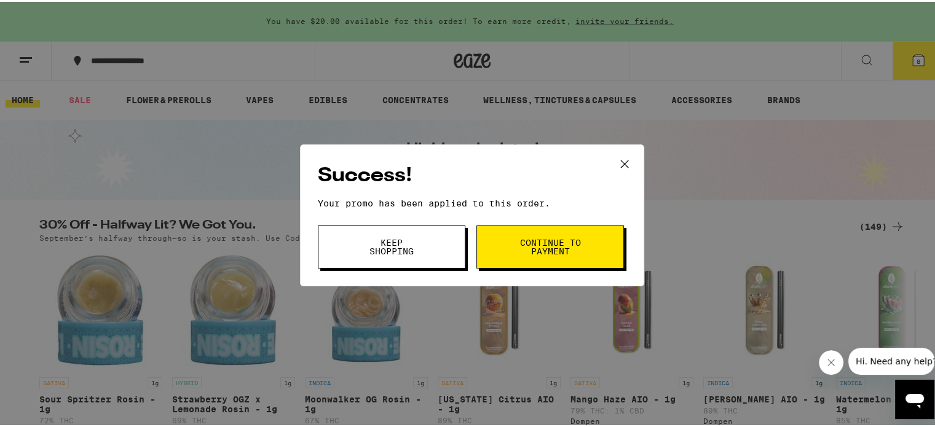
click at [513, 251] on button "Continue to payment" at bounding box center [549, 245] width 147 height 43
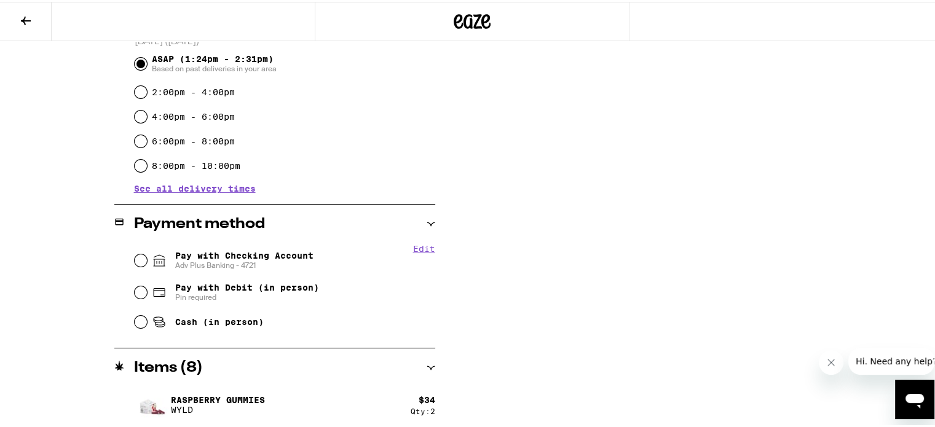
scroll to position [369, 0]
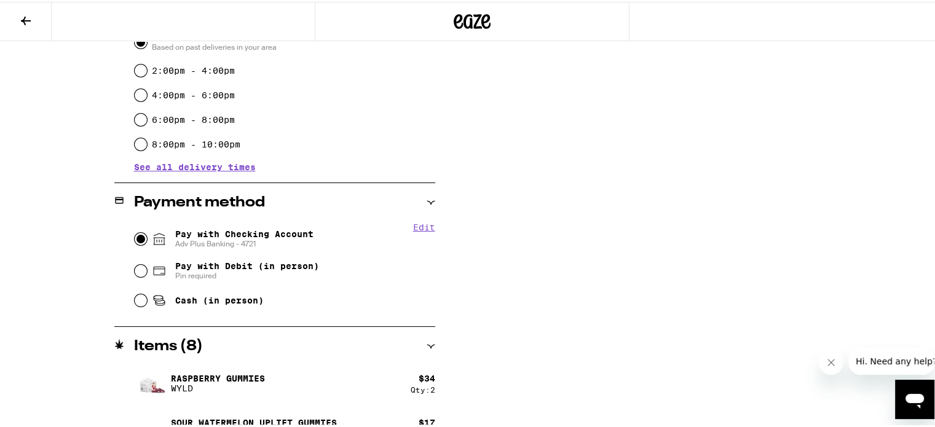
click at [139, 235] on input "Pay with Checking Account Adv Plus Banking - 4721" at bounding box center [141, 237] width 12 height 12
radio input "true"
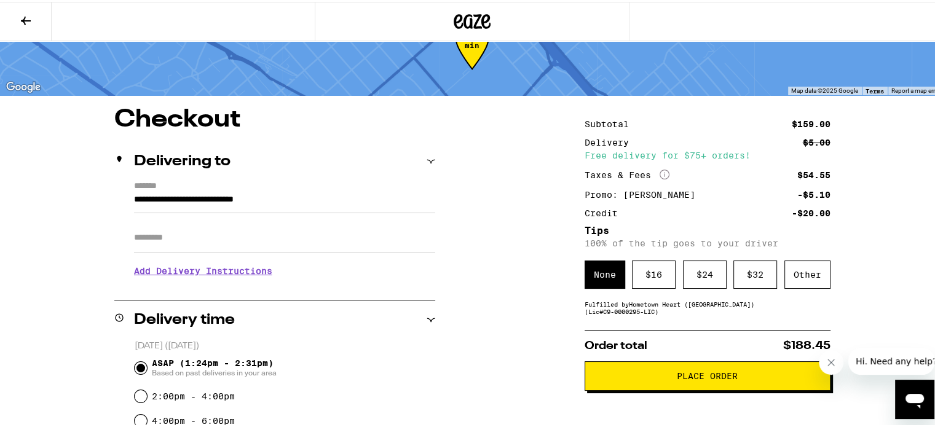
scroll to position [61, 0]
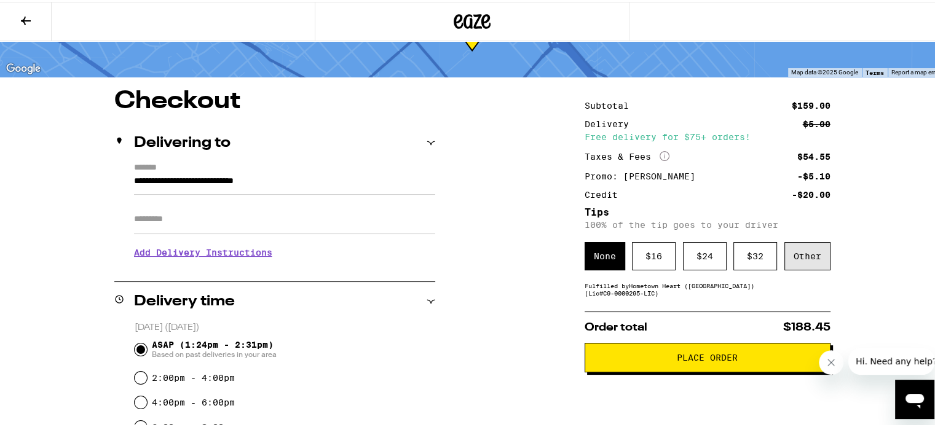
click at [796, 253] on div "Other" at bounding box center [807, 254] width 46 height 28
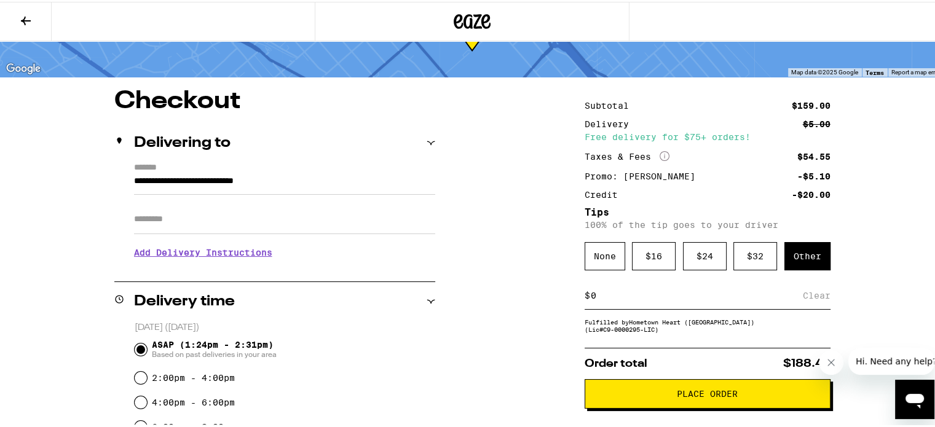
click at [674, 292] on input at bounding box center [696, 293] width 213 height 11
type input "10"
click at [834, 360] on icon "Close message from company" at bounding box center [830, 363] width 10 height 10
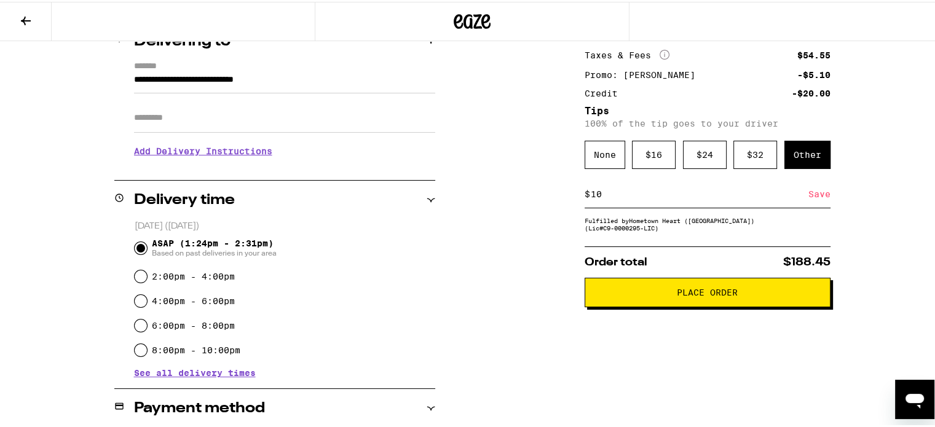
scroll to position [184, 0]
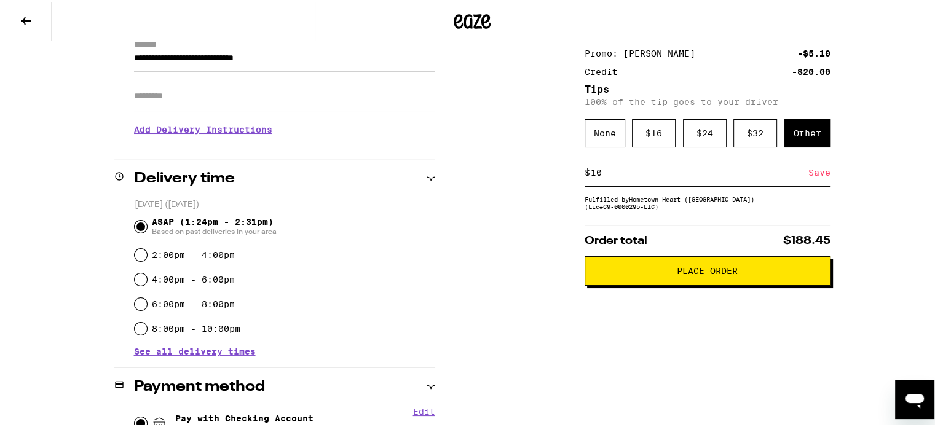
click at [619, 278] on button "Place Order" at bounding box center [707, 268] width 246 height 29
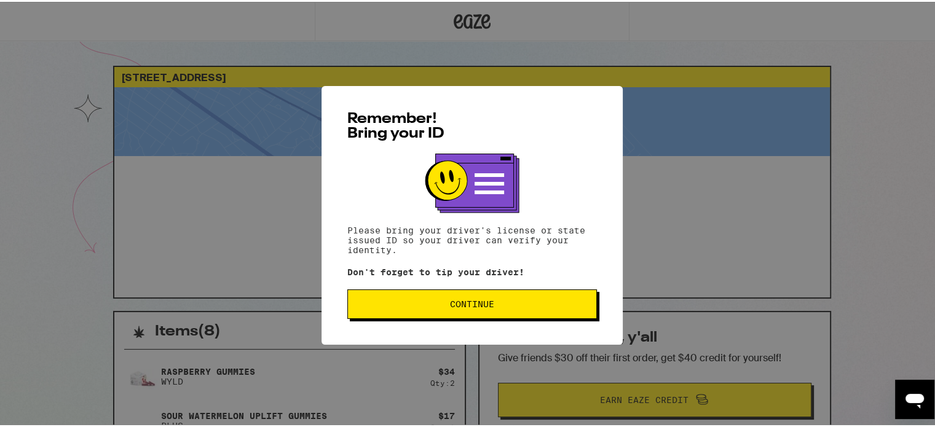
click at [465, 299] on span "Continue" at bounding box center [472, 302] width 44 height 9
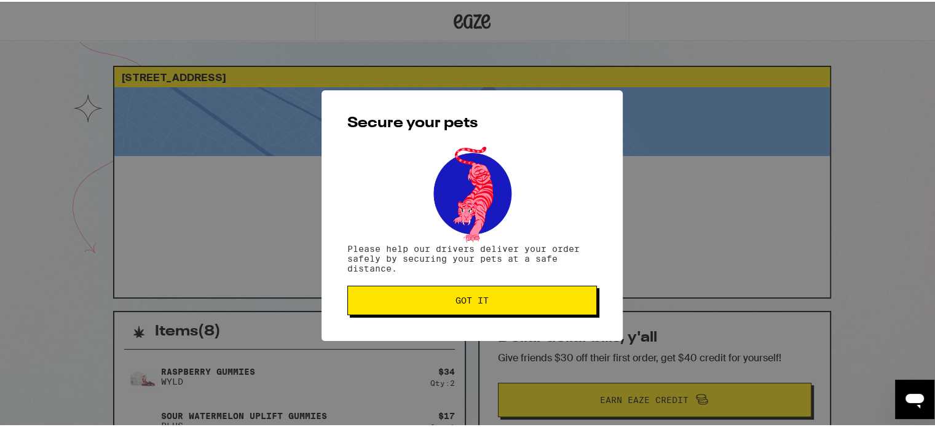
click at [465, 295] on span "Got it" at bounding box center [471, 298] width 33 height 9
